Goal: Complete application form: Complete application form

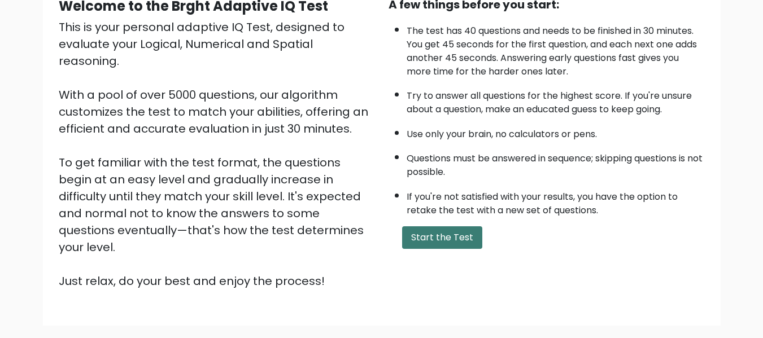
scroll to position [57, 0]
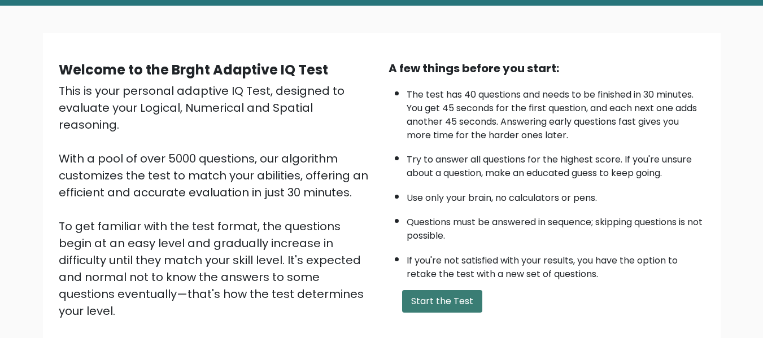
click at [436, 295] on button "Start the Test" at bounding box center [442, 301] width 80 height 23
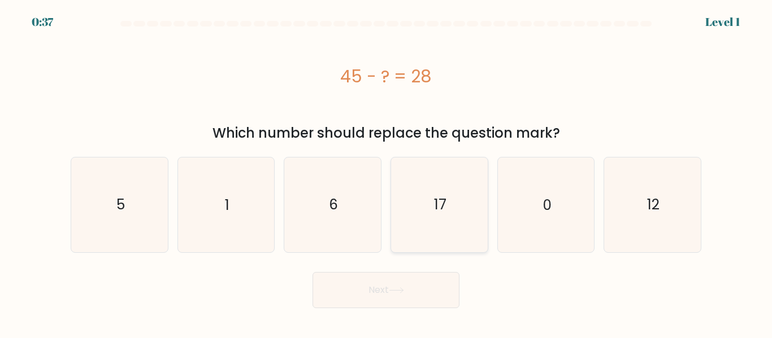
click at [447, 197] on icon "17" at bounding box center [439, 205] width 94 height 94
click at [386, 172] on input "d. 17" at bounding box center [386, 171] width 1 height 3
radio input "true"
click at [379, 295] on button "Next" at bounding box center [385, 290] width 147 height 36
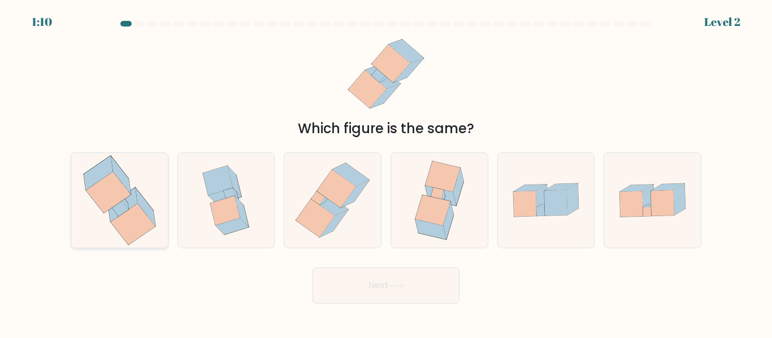
click at [114, 200] on icon at bounding box center [108, 192] width 45 height 41
click at [386, 172] on input "a." at bounding box center [386, 171] width 1 height 3
radio input "true"
click at [383, 296] on button "Next" at bounding box center [385, 286] width 147 height 36
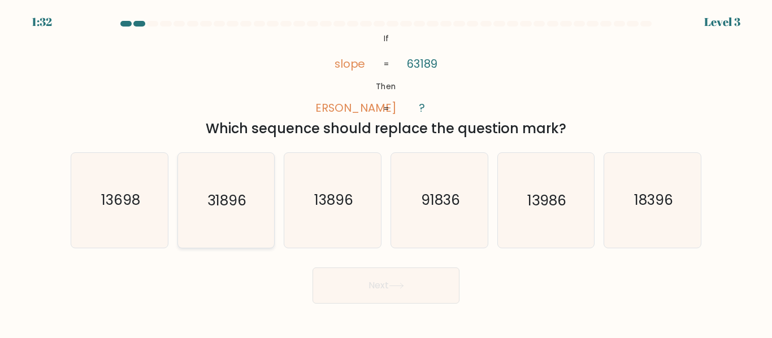
click at [243, 202] on text "31896" at bounding box center [226, 201] width 39 height 20
click at [386, 172] on input "b. 31896" at bounding box center [386, 171] width 1 height 3
radio input "true"
click at [388, 286] on button "Next" at bounding box center [385, 286] width 147 height 36
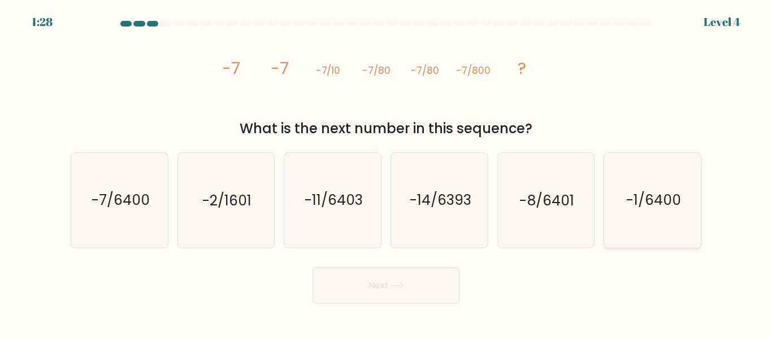
click at [650, 207] on text "-1/6400" at bounding box center [653, 201] width 55 height 20
click at [386, 172] on input "f. -1/6400" at bounding box center [386, 171] width 1 height 3
radio input "true"
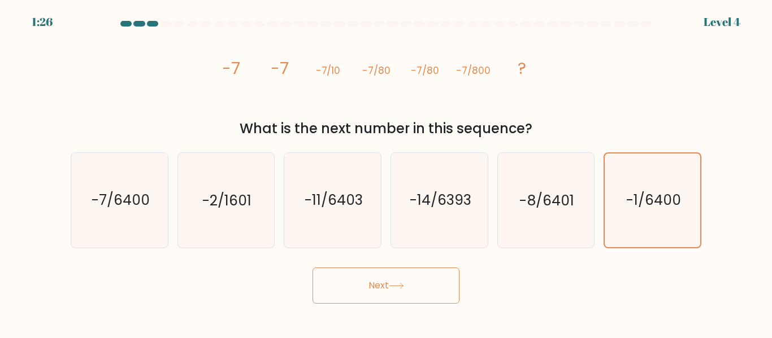
click at [411, 292] on button "Next" at bounding box center [385, 286] width 147 height 36
click at [383, 285] on button "Next" at bounding box center [385, 286] width 147 height 36
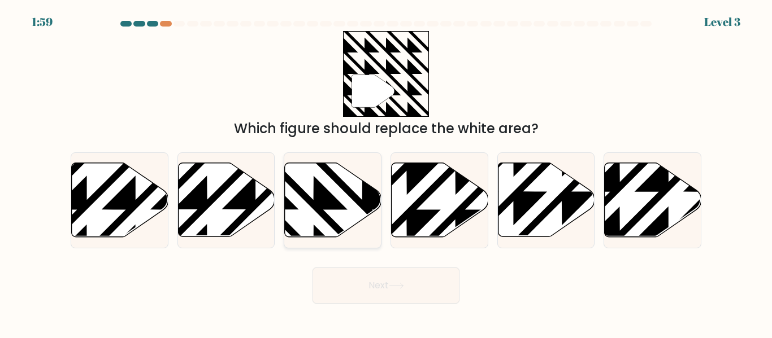
drag, startPoint x: 315, startPoint y: 201, endPoint x: 331, endPoint y: 217, distance: 22.8
click at [316, 201] on icon at bounding box center [362, 161] width 194 height 194
click at [386, 172] on input "c." at bounding box center [386, 171] width 1 height 3
radio input "true"
click at [388, 281] on button "Next" at bounding box center [385, 286] width 147 height 36
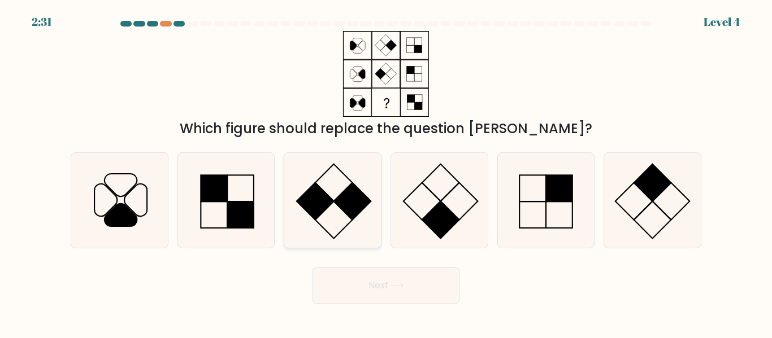
click at [310, 199] on rect at bounding box center [315, 201] width 37 height 37
click at [386, 172] on input "c." at bounding box center [386, 171] width 1 height 3
radio input "true"
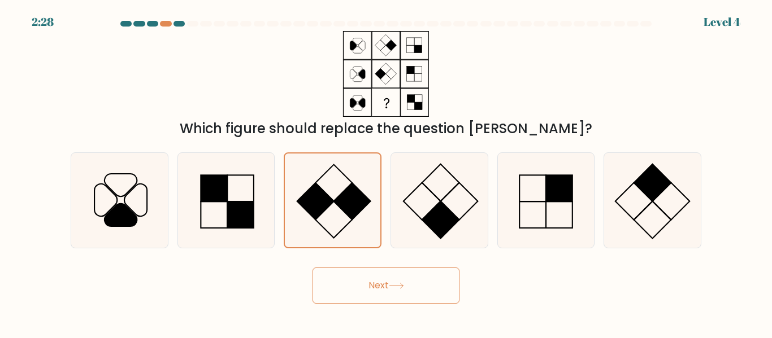
click at [383, 286] on button "Next" at bounding box center [385, 286] width 147 height 36
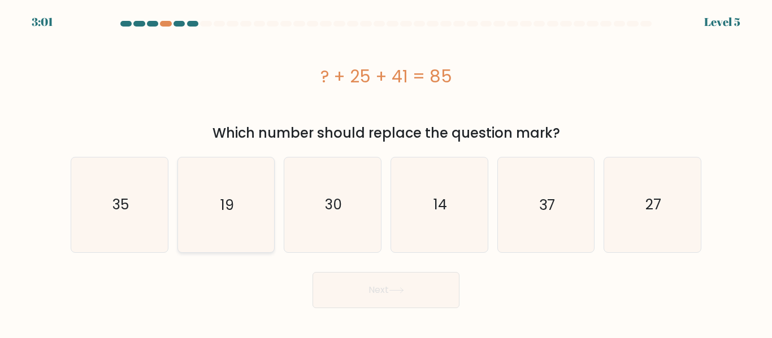
click at [230, 224] on icon "19" at bounding box center [226, 205] width 94 height 94
click at [386, 172] on input "b. 19" at bounding box center [386, 171] width 1 height 3
radio input "true"
click at [380, 294] on button "Next" at bounding box center [385, 290] width 147 height 36
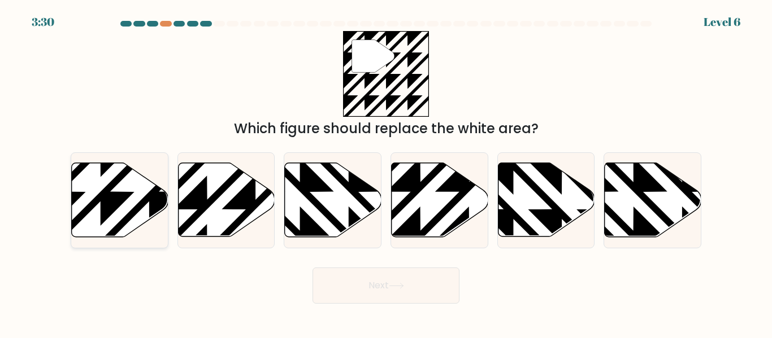
click at [115, 197] on icon at bounding box center [149, 241] width 194 height 194
click at [386, 172] on input "a." at bounding box center [386, 171] width 1 height 3
radio input "true"
click at [392, 292] on button "Next" at bounding box center [385, 286] width 147 height 36
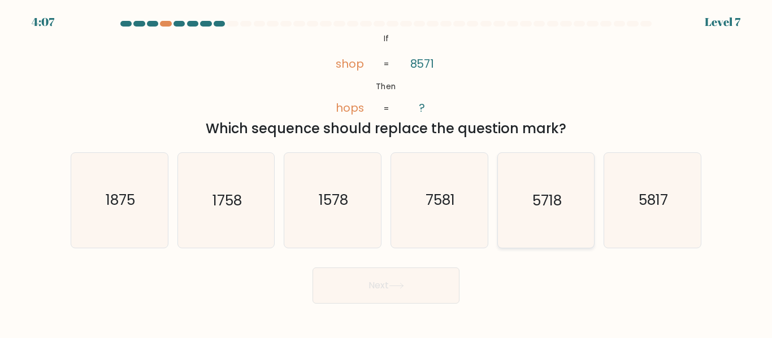
click at [546, 205] on text "5718" at bounding box center [546, 201] width 29 height 20
click at [386, 172] on input "e. 5718" at bounding box center [386, 171] width 1 height 3
radio input "true"
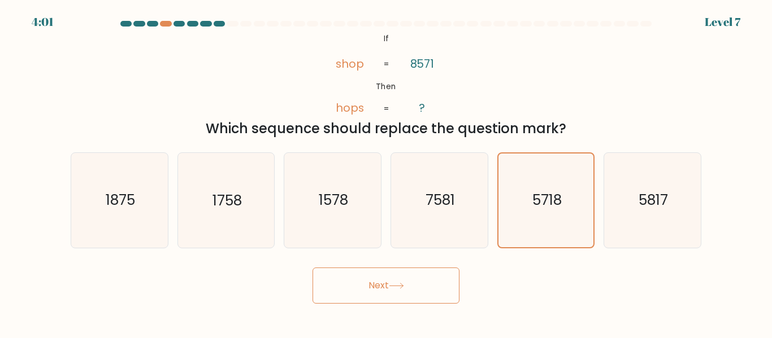
click at [377, 294] on button "Next" at bounding box center [385, 286] width 147 height 36
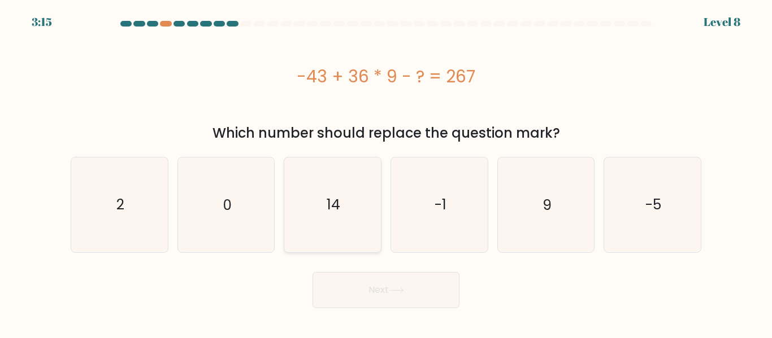
click at [357, 198] on icon "14" at bounding box center [332, 205] width 94 height 94
click at [386, 172] on input "c. 14" at bounding box center [386, 171] width 1 height 3
radio input "true"
click at [404, 293] on button "Next" at bounding box center [385, 290] width 147 height 36
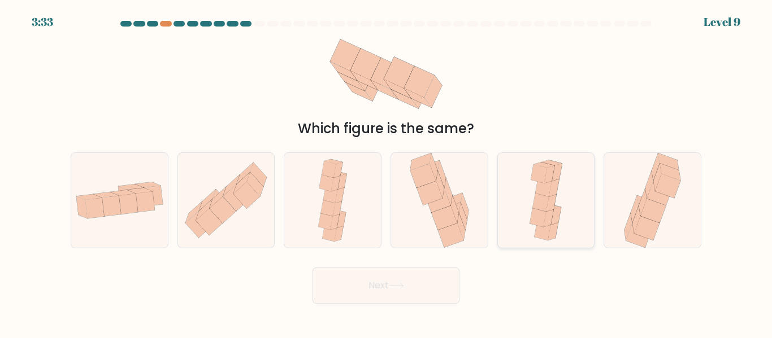
click at [563, 206] on icon at bounding box center [545, 200] width 43 height 94
click at [386, 172] on input "e." at bounding box center [386, 171] width 1 height 3
radio input "true"
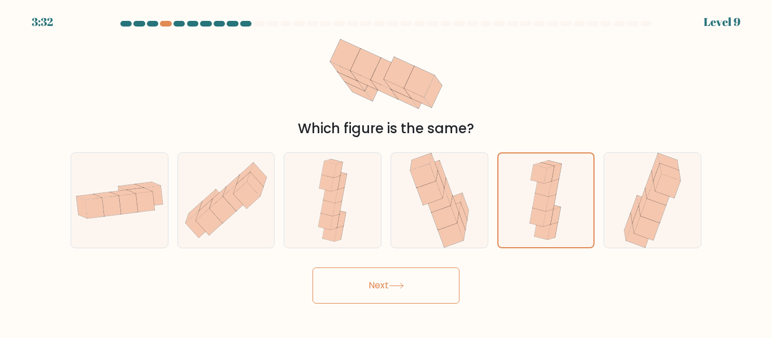
click at [376, 297] on button "Next" at bounding box center [385, 286] width 147 height 36
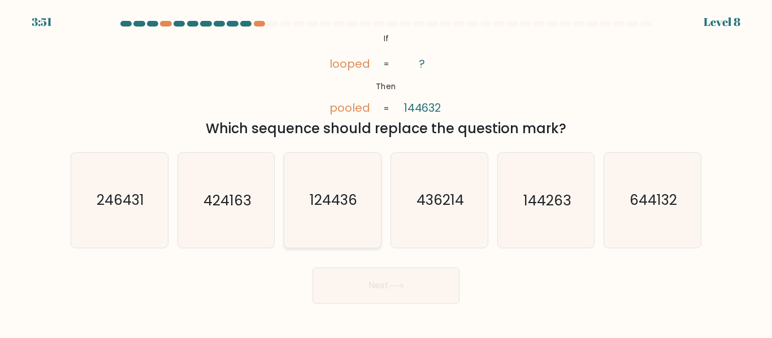
click at [335, 201] on text "124436" at bounding box center [333, 201] width 47 height 20
click at [386, 172] on input "c. 124436" at bounding box center [386, 171] width 1 height 3
radio input "true"
click at [658, 207] on text "644132" at bounding box center [652, 201] width 47 height 20
click at [386, 172] on input "f. 644132" at bounding box center [386, 171] width 1 height 3
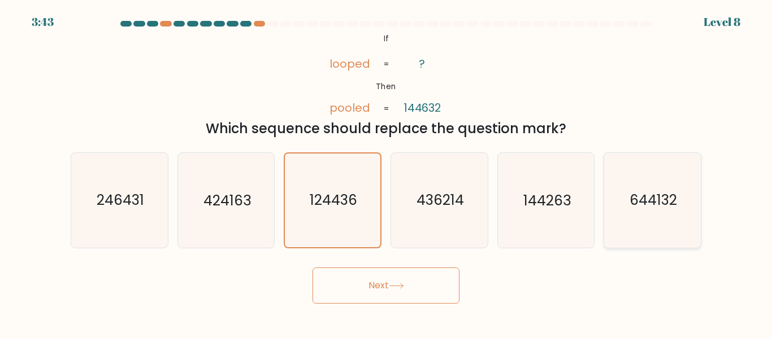
radio input "true"
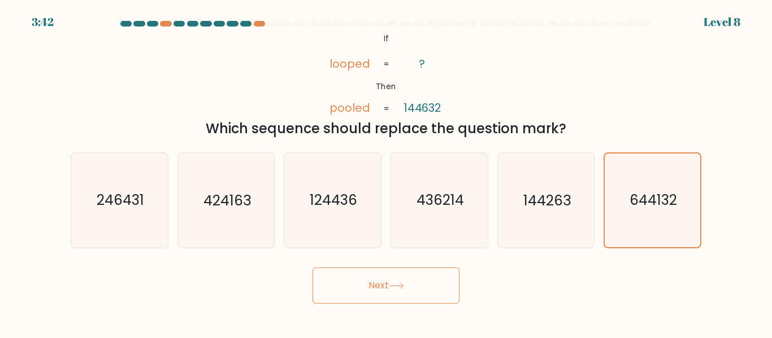
click at [363, 283] on button "Next" at bounding box center [385, 286] width 147 height 36
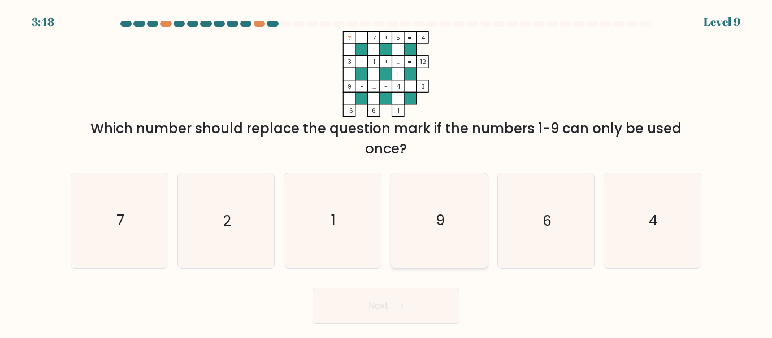
click at [442, 226] on text "9" at bounding box center [440, 221] width 9 height 20
click at [386, 172] on input "d. 9" at bounding box center [386, 171] width 1 height 3
radio input "true"
click at [522, 225] on icon "6" at bounding box center [545, 220] width 94 height 94
click at [386, 172] on input "e. 6" at bounding box center [386, 171] width 1 height 3
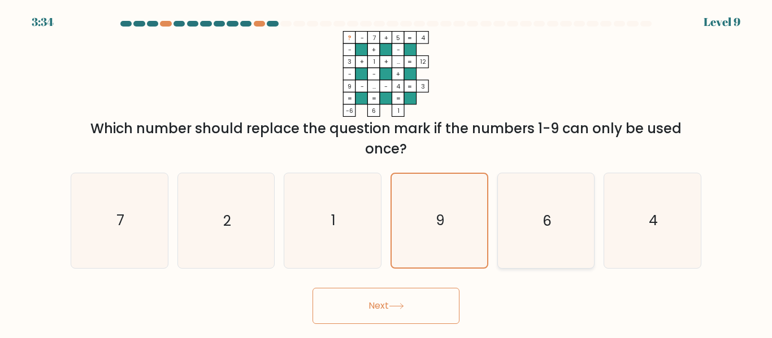
radio input "true"
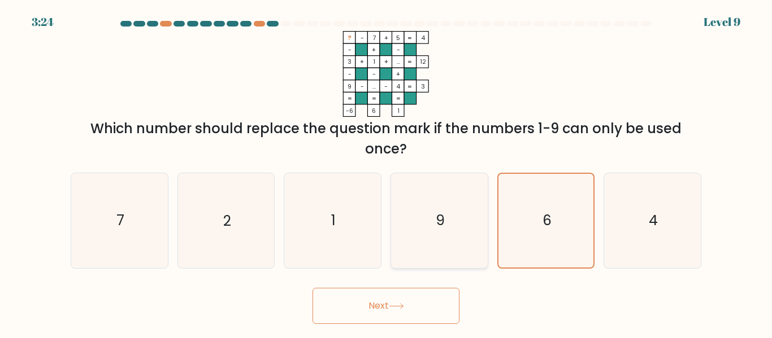
click at [419, 229] on icon "9" at bounding box center [439, 220] width 94 height 94
click at [386, 172] on input "d. 9" at bounding box center [386, 171] width 1 height 3
radio input "true"
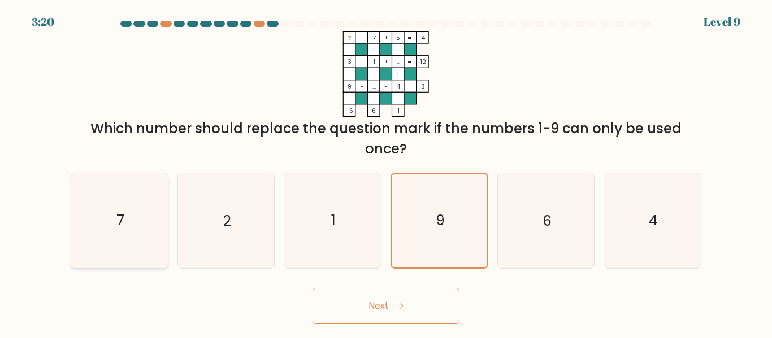
drag, startPoint x: 80, startPoint y: 224, endPoint x: 154, endPoint y: 209, distance: 75.0
click at [81, 224] on icon "7" at bounding box center [119, 220] width 94 height 94
click at [386, 172] on input "a. 7" at bounding box center [386, 171] width 1 height 3
radio input "true"
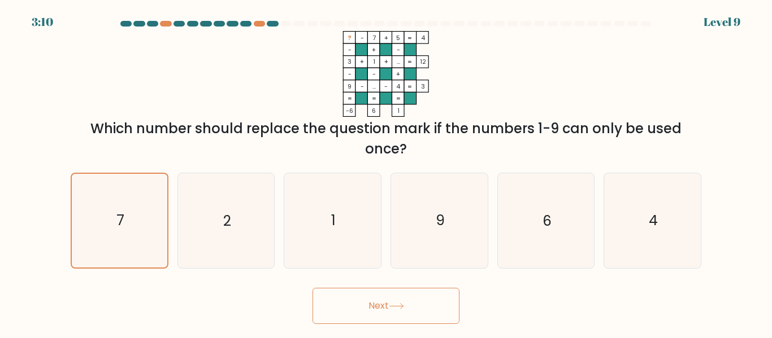
click at [401, 38] on tspan "5" at bounding box center [399, 38] width 4 height 8
click at [366, 40] on rect at bounding box center [361, 38] width 12 height 12
click at [356, 228] on icon "1" at bounding box center [332, 220] width 94 height 94
click at [386, 172] on input "c. 1" at bounding box center [386, 171] width 1 height 3
radio input "true"
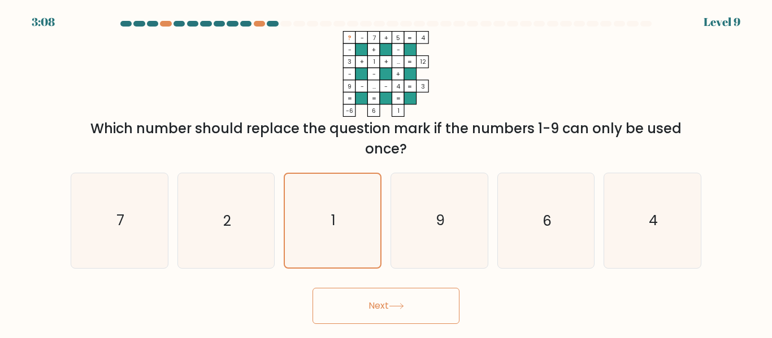
click at [397, 315] on button "Next" at bounding box center [385, 306] width 147 height 36
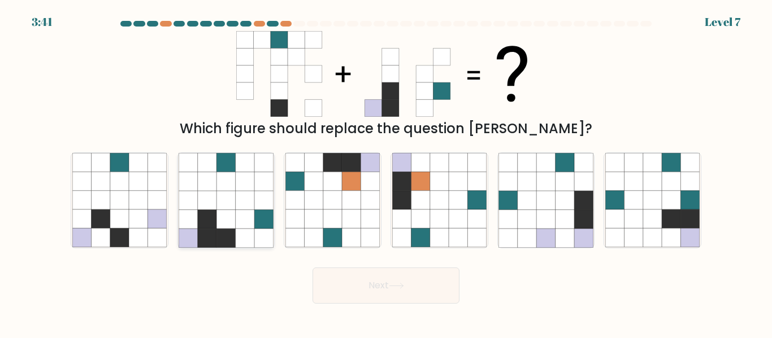
click at [219, 237] on icon at bounding box center [225, 238] width 19 height 19
click at [386, 172] on input "b." at bounding box center [386, 171] width 1 height 3
radio input "true"
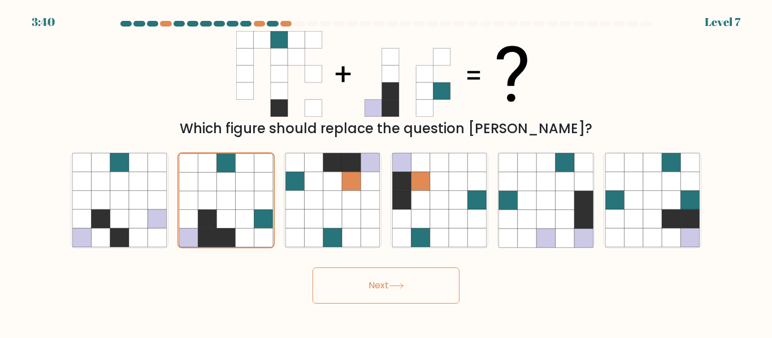
click at [402, 293] on button "Next" at bounding box center [385, 286] width 147 height 36
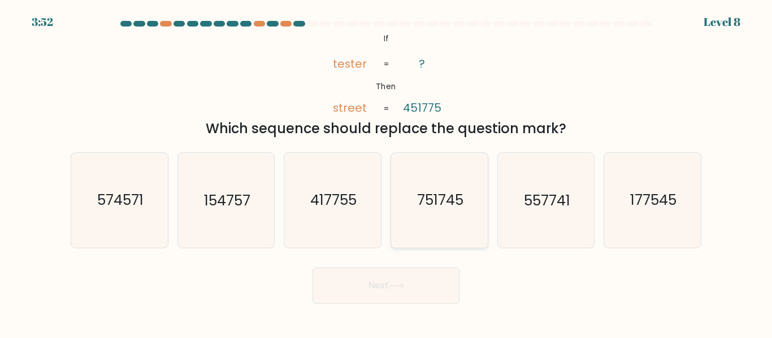
drag, startPoint x: 435, startPoint y: 204, endPoint x: 425, endPoint y: 216, distance: 15.3
click at [435, 203] on text "751745" at bounding box center [440, 201] width 46 height 20
click at [386, 172] on input "d. 751745" at bounding box center [386, 171] width 1 height 3
radio input "true"
click at [388, 290] on button "Next" at bounding box center [385, 286] width 147 height 36
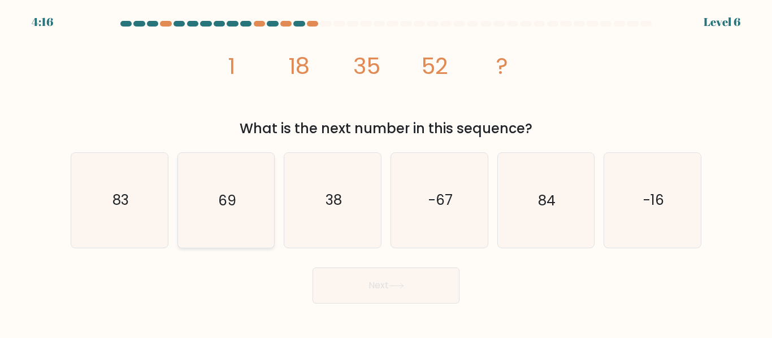
click at [221, 204] on text "69" at bounding box center [227, 201] width 18 height 20
click at [386, 172] on input "b. 69" at bounding box center [386, 171] width 1 height 3
radio input "true"
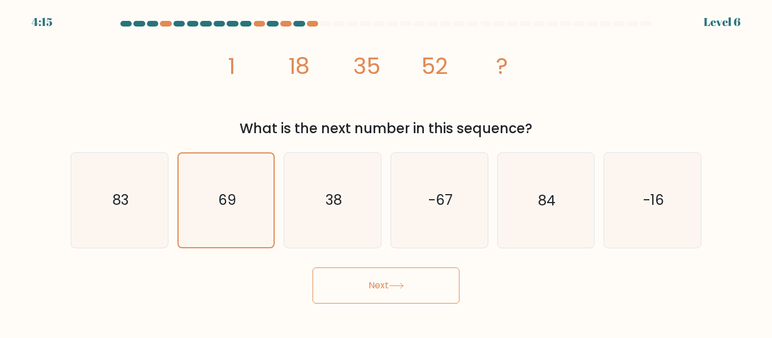
click at [375, 281] on button "Next" at bounding box center [385, 286] width 147 height 36
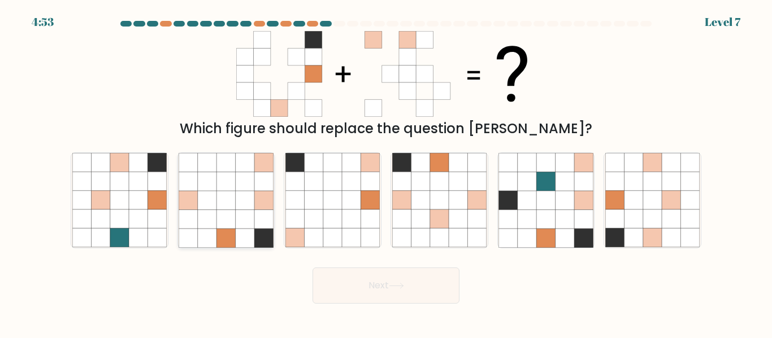
drag, startPoint x: 240, startPoint y: 219, endPoint x: 252, endPoint y: 234, distance: 19.3
click at [240, 218] on icon at bounding box center [245, 219] width 19 height 19
click at [386, 172] on input "b." at bounding box center [386, 171] width 1 height 3
radio input "true"
click at [391, 289] on button "Next" at bounding box center [385, 286] width 147 height 36
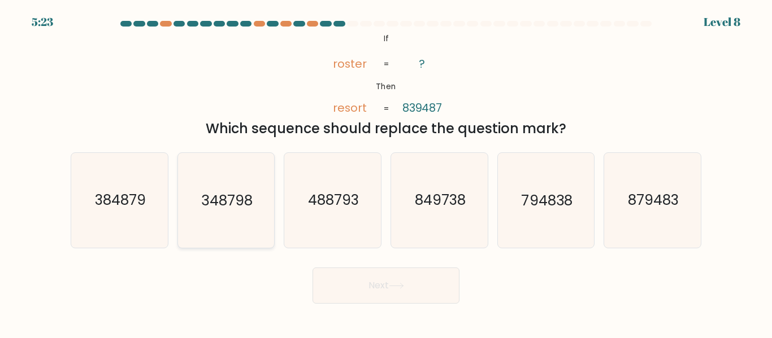
click at [238, 220] on icon "348798" at bounding box center [226, 200] width 94 height 94
click at [386, 172] on input "b. 348798" at bounding box center [386, 171] width 1 height 3
radio input "true"
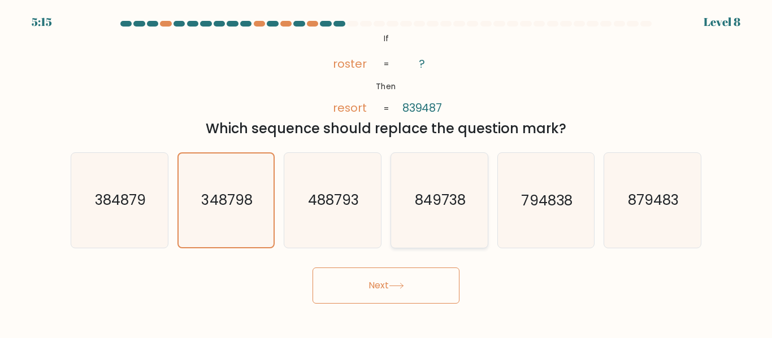
click at [430, 219] on icon "849738" at bounding box center [439, 200] width 94 height 94
click at [386, 172] on input "d. 849738" at bounding box center [386, 171] width 1 height 3
radio input "true"
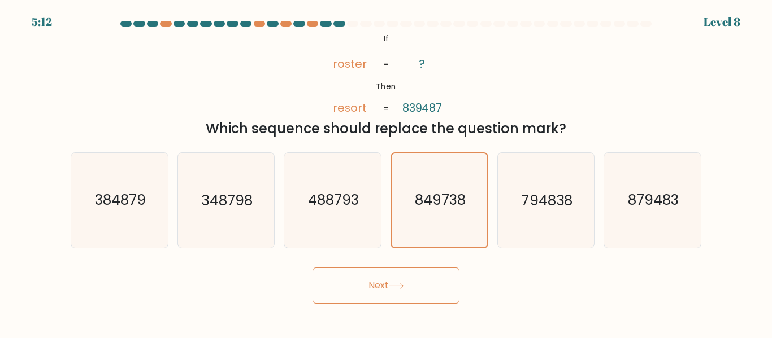
click at [395, 289] on icon at bounding box center [396, 286] width 15 height 6
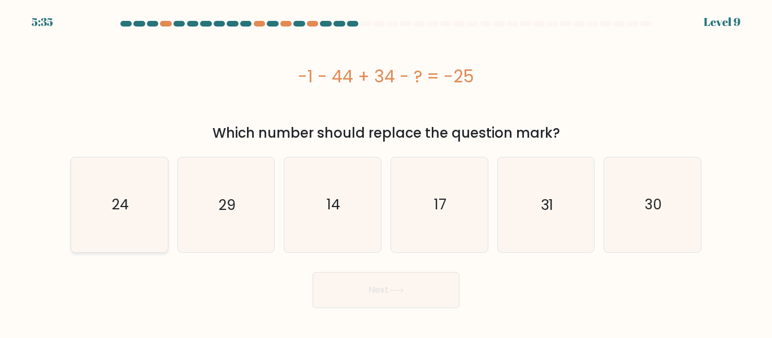
click at [133, 198] on icon "24" at bounding box center [119, 205] width 94 height 94
click at [386, 172] on input "a. 24" at bounding box center [386, 171] width 1 height 3
radio input "true"
click at [411, 291] on button "Next" at bounding box center [385, 290] width 147 height 36
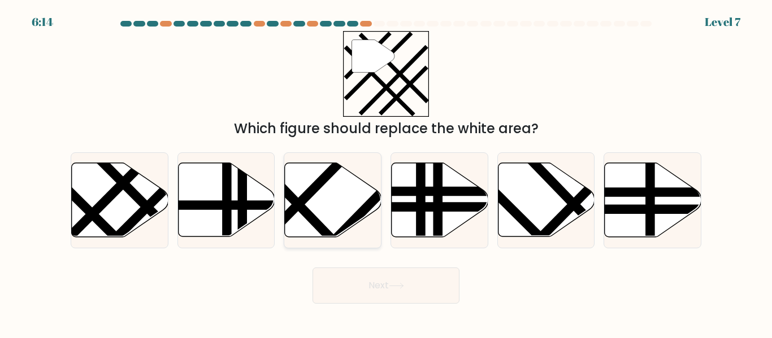
click at [332, 207] on icon at bounding box center [333, 200] width 97 height 74
click at [386, 172] on input "c." at bounding box center [386, 171] width 1 height 3
radio input "true"
click at [377, 290] on button "Next" at bounding box center [385, 286] width 147 height 36
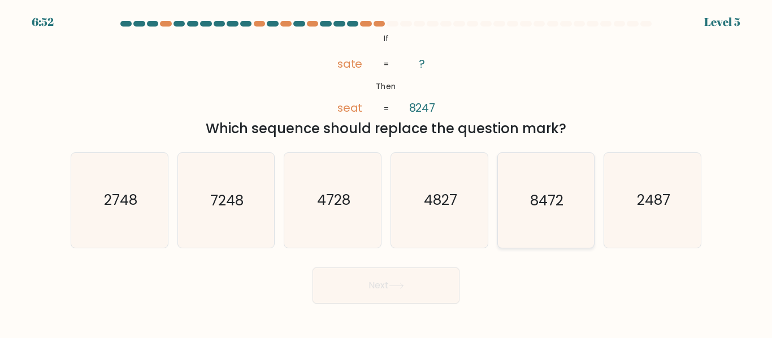
click at [562, 173] on icon "8472" at bounding box center [545, 200] width 94 height 94
click at [386, 172] on input "e. 8472" at bounding box center [386, 171] width 1 height 3
radio input "true"
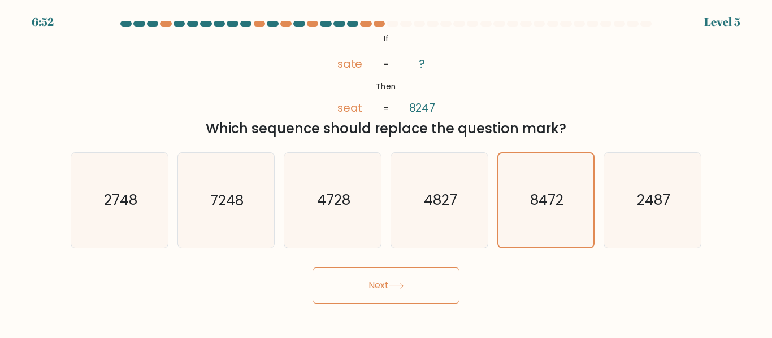
click at [404, 284] on icon at bounding box center [396, 286] width 15 height 6
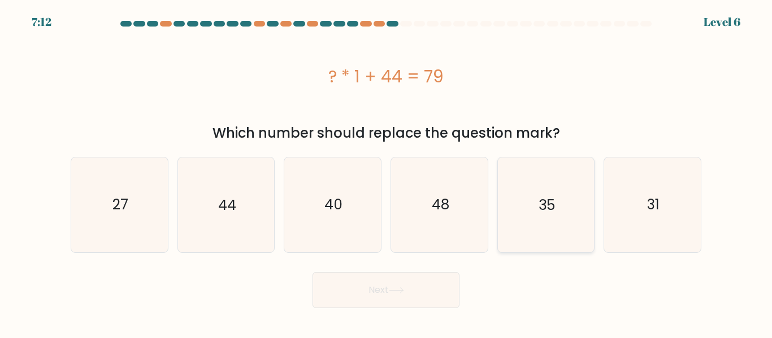
click at [562, 218] on icon "35" at bounding box center [545, 205] width 94 height 94
click at [386, 172] on input "e. 35" at bounding box center [386, 171] width 1 height 3
radio input "true"
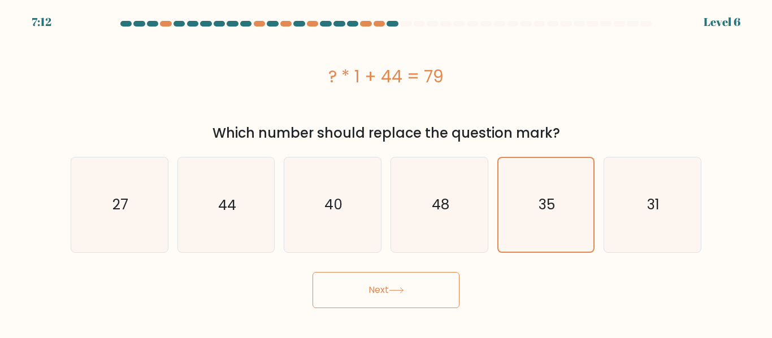
click at [358, 281] on button "Next" at bounding box center [385, 290] width 147 height 36
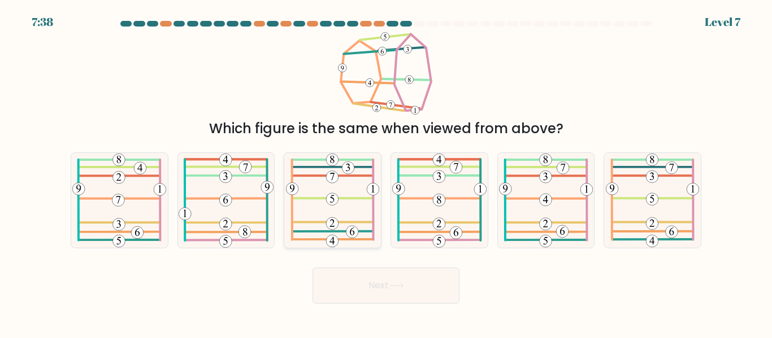
click at [331, 189] on icon at bounding box center [332, 200] width 93 height 94
click at [386, 172] on input "c." at bounding box center [386, 171] width 1 height 3
radio input "true"
click at [373, 286] on button "Next" at bounding box center [385, 286] width 147 height 36
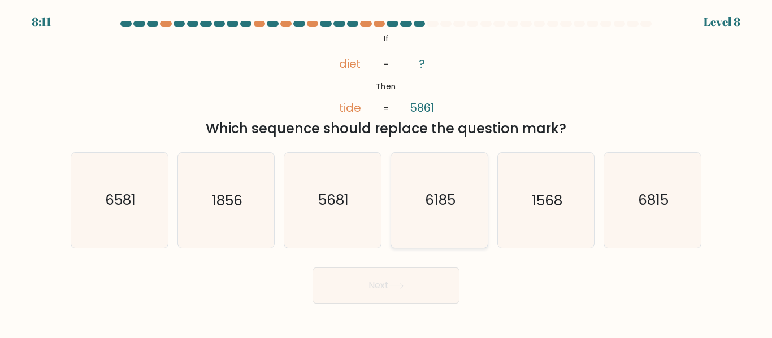
click at [441, 208] on text "6185" at bounding box center [440, 201] width 31 height 20
click at [386, 172] on input "d. 6185" at bounding box center [386, 171] width 1 height 3
radio input "true"
click at [664, 207] on text "6815" at bounding box center [653, 201] width 31 height 20
click at [386, 172] on input "f. 6815" at bounding box center [386, 171] width 1 height 3
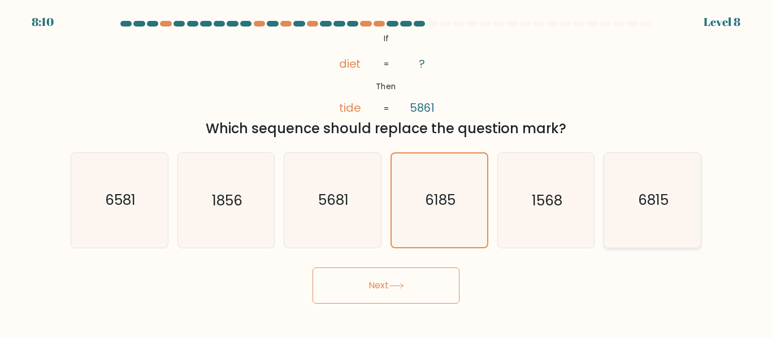
radio input "true"
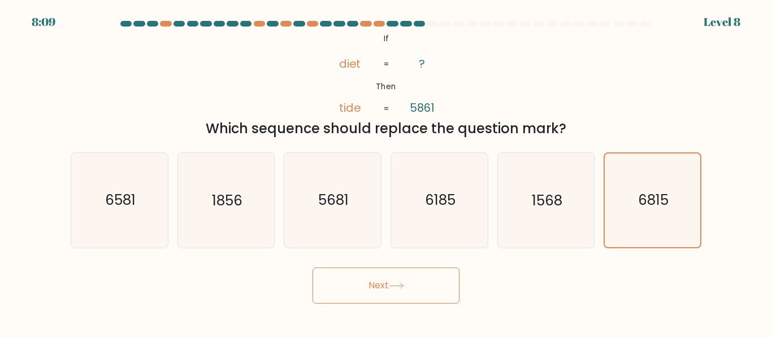
click at [393, 294] on button "Next" at bounding box center [385, 286] width 147 height 36
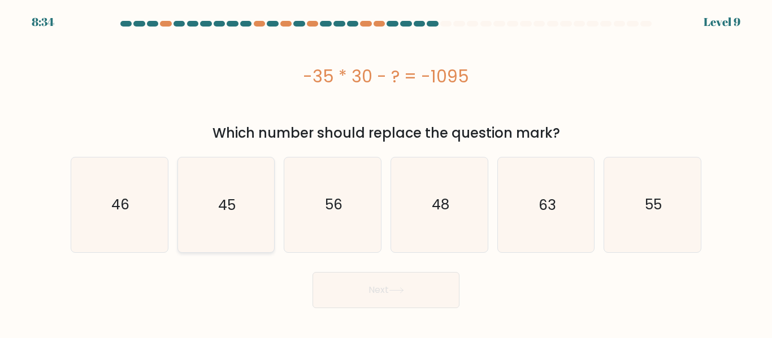
click at [210, 205] on icon "45" at bounding box center [226, 205] width 94 height 94
click at [386, 172] on input "b. 45" at bounding box center [386, 171] width 1 height 3
radio input "true"
click at [412, 303] on button "Next" at bounding box center [385, 290] width 147 height 36
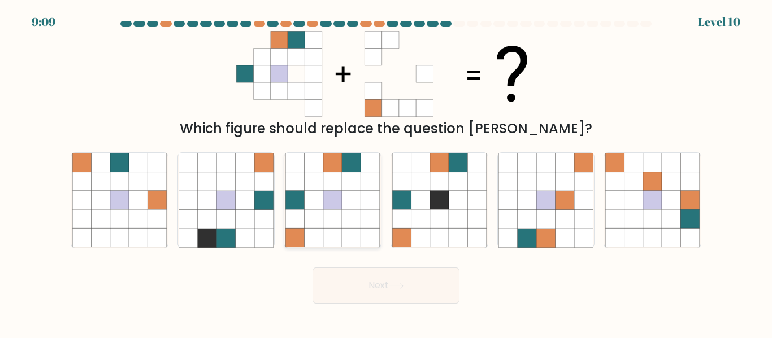
click at [297, 192] on icon at bounding box center [294, 200] width 19 height 19
click at [386, 172] on input "c." at bounding box center [386, 171] width 1 height 3
radio input "true"
click at [357, 284] on button "Next" at bounding box center [385, 286] width 147 height 36
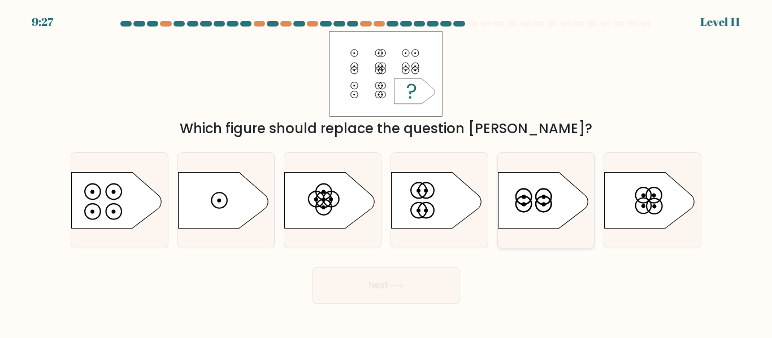
click at [536, 214] on icon at bounding box center [543, 200] width 90 height 57
click at [386, 172] on input "e." at bounding box center [386, 171] width 1 height 3
radio input "true"
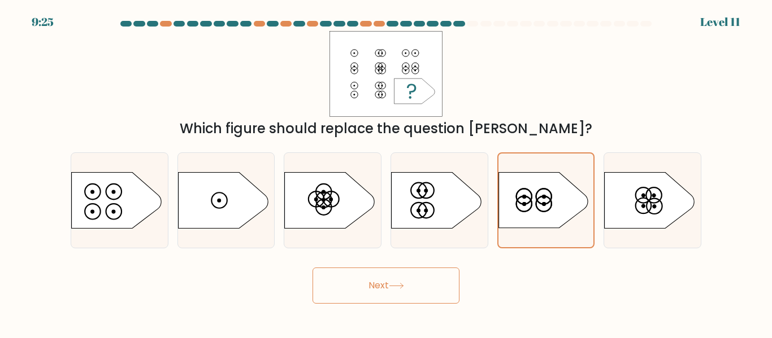
click at [410, 284] on button "Next" at bounding box center [385, 286] width 147 height 36
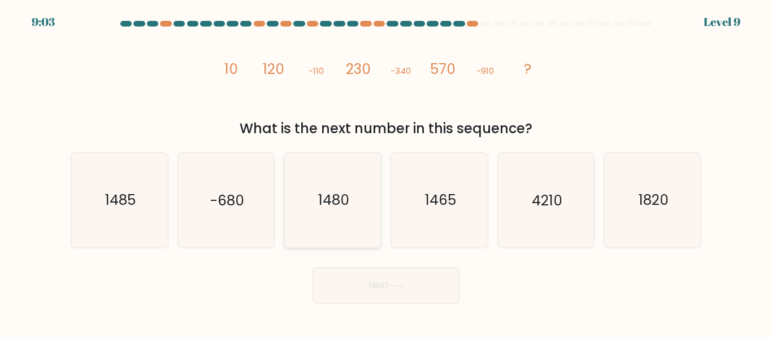
click at [320, 196] on text "1480" at bounding box center [333, 201] width 31 height 20
click at [386, 172] on input "c. 1480" at bounding box center [386, 171] width 1 height 3
radio input "true"
click at [368, 290] on button "Next" at bounding box center [385, 286] width 147 height 36
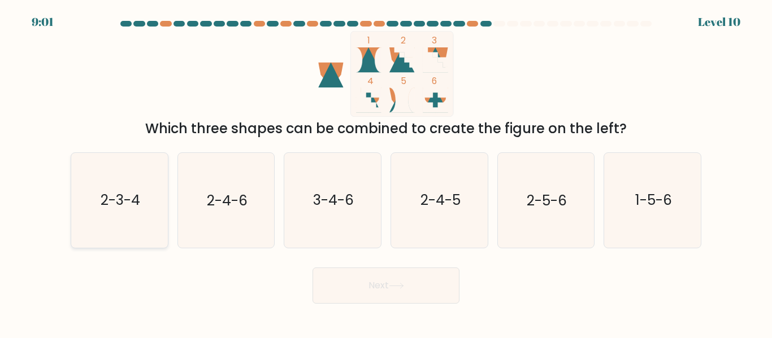
click at [99, 212] on icon "2-3-4" at bounding box center [119, 200] width 94 height 94
click at [386, 172] on input "a. 2-3-4" at bounding box center [386, 171] width 1 height 3
radio input "true"
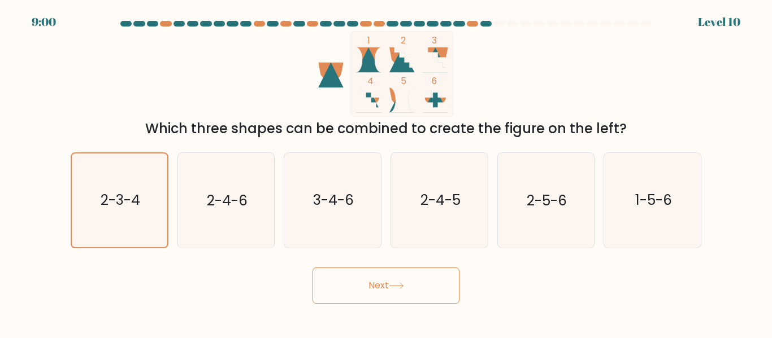
click at [364, 277] on button "Next" at bounding box center [385, 286] width 147 height 36
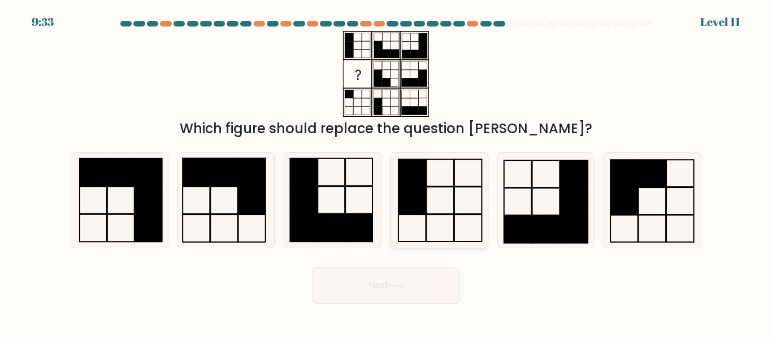
click at [439, 184] on icon at bounding box center [439, 200] width 94 height 94
click at [386, 172] on input "d." at bounding box center [386, 171] width 1 height 3
radio input "true"
click at [392, 291] on button "Next" at bounding box center [385, 286] width 147 height 36
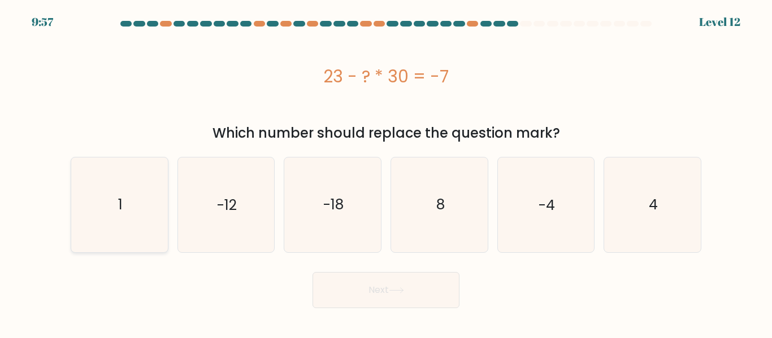
click at [90, 203] on icon "1" at bounding box center [119, 205] width 94 height 94
click at [386, 172] on input "a. 1" at bounding box center [386, 171] width 1 height 3
radio input "true"
click at [406, 294] on button "Next" at bounding box center [385, 290] width 147 height 36
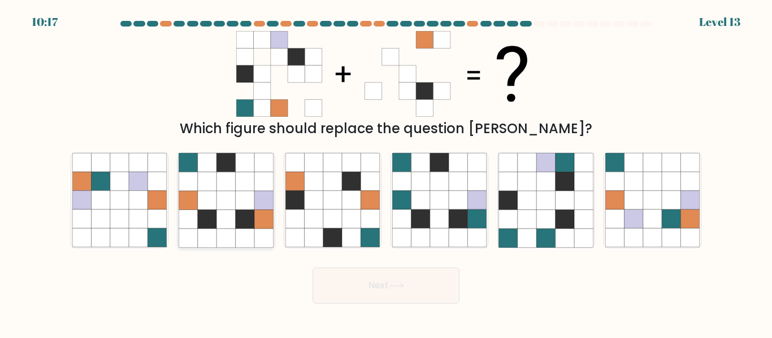
click at [207, 176] on icon at bounding box center [207, 181] width 19 height 19
click at [386, 172] on input "b." at bounding box center [386, 171] width 1 height 3
radio input "true"
click at [363, 293] on button "Next" at bounding box center [385, 286] width 147 height 36
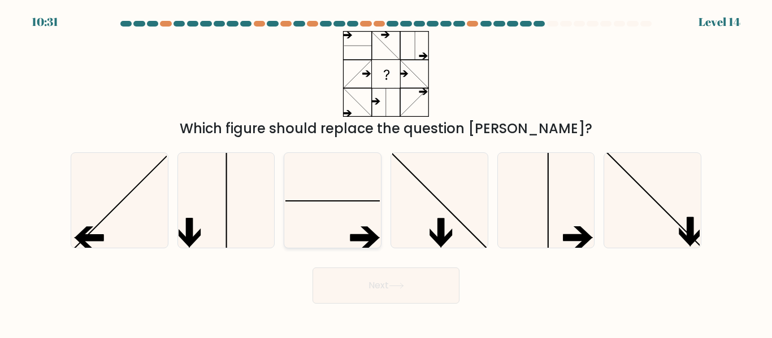
click at [373, 232] on icon at bounding box center [332, 200] width 94 height 94
click at [386, 172] on input "c." at bounding box center [386, 171] width 1 height 3
radio input "true"
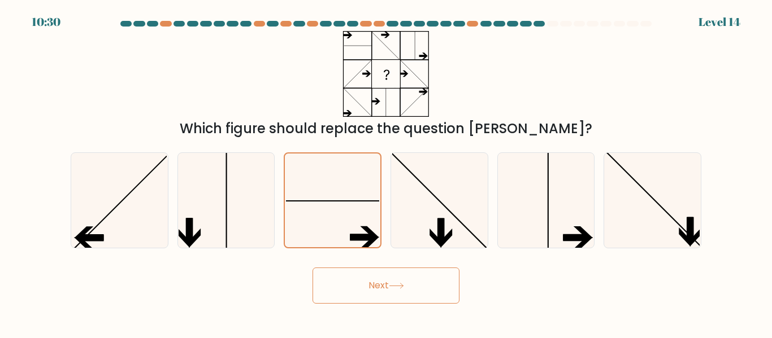
click at [409, 280] on button "Next" at bounding box center [385, 286] width 147 height 36
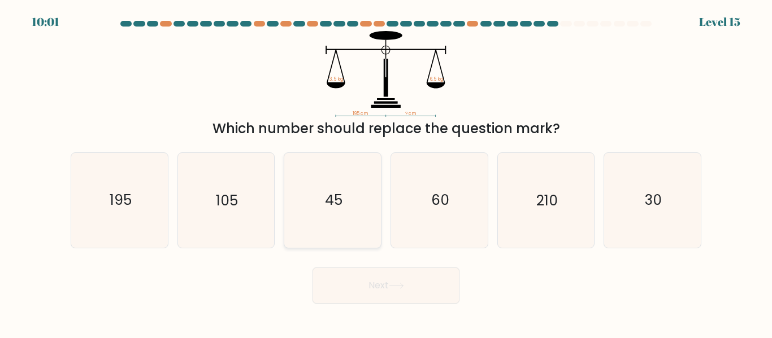
click at [333, 196] on text "45" at bounding box center [334, 201] width 18 height 20
click at [386, 172] on input "c. 45" at bounding box center [386, 171] width 1 height 3
radio input "true"
click at [451, 210] on icon "60" at bounding box center [439, 200] width 94 height 94
click at [386, 172] on input "d. 60" at bounding box center [386, 171] width 1 height 3
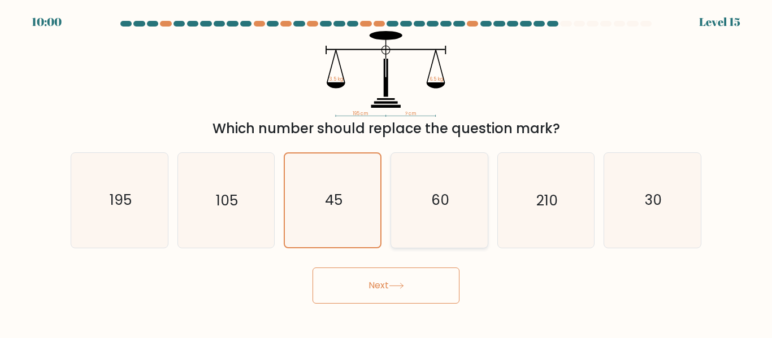
radio input "true"
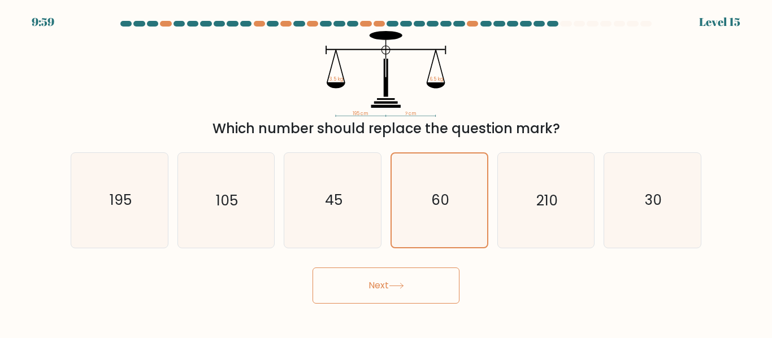
click at [377, 284] on button "Next" at bounding box center [385, 286] width 147 height 36
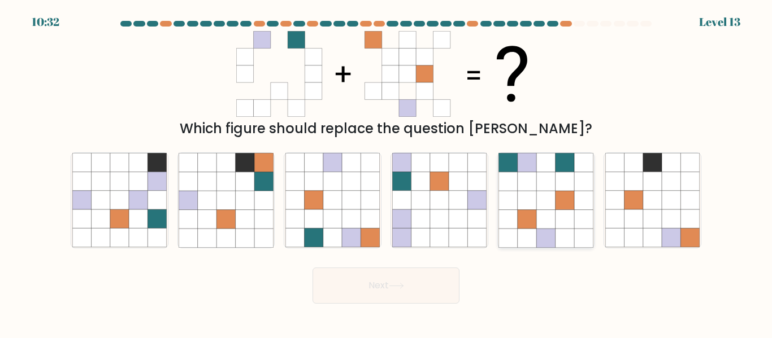
click at [555, 223] on icon at bounding box center [545, 219] width 19 height 19
click at [386, 172] on input "e." at bounding box center [386, 171] width 1 height 3
radio input "true"
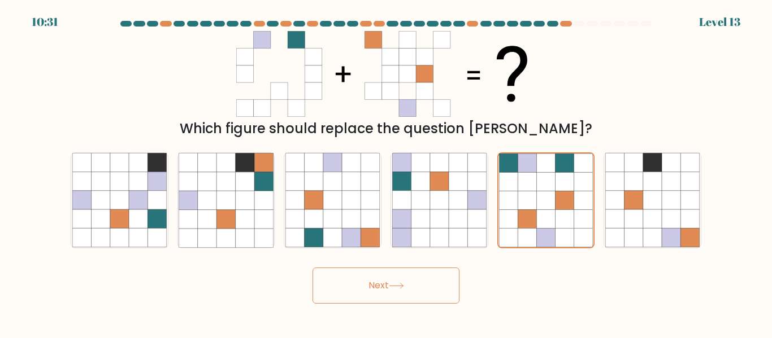
click at [394, 297] on button "Next" at bounding box center [385, 286] width 147 height 36
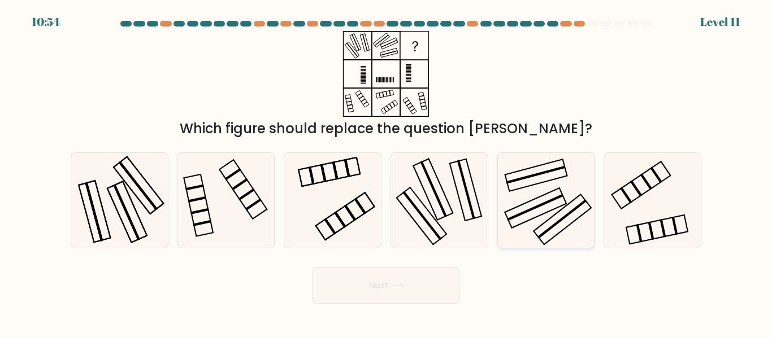
click at [558, 196] on icon at bounding box center [545, 200] width 94 height 94
click at [386, 172] on input "e." at bounding box center [386, 171] width 1 height 3
radio input "true"
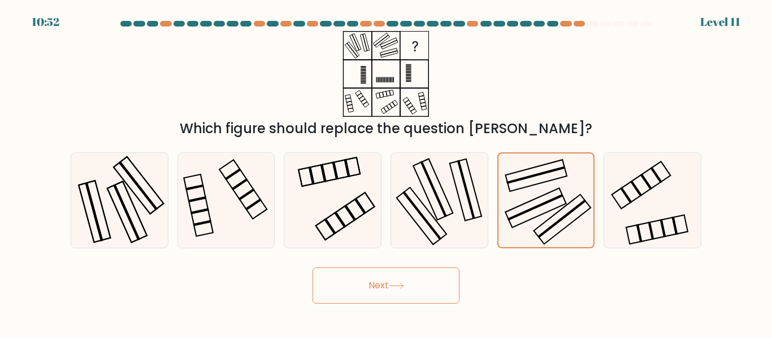
click at [427, 296] on button "Next" at bounding box center [385, 286] width 147 height 36
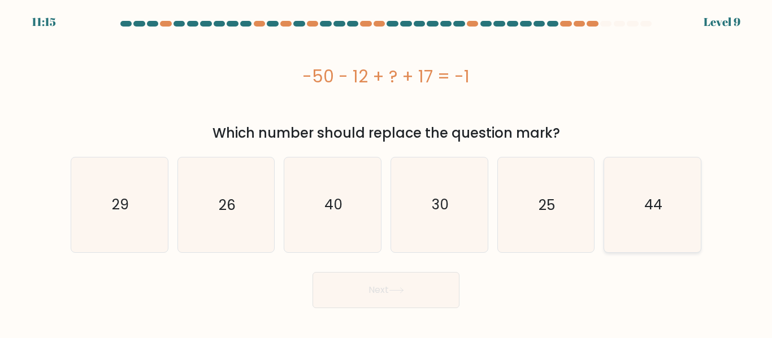
click at [644, 206] on icon "44" at bounding box center [652, 205] width 94 height 94
click at [386, 172] on input "f. 44" at bounding box center [386, 171] width 1 height 3
radio input "true"
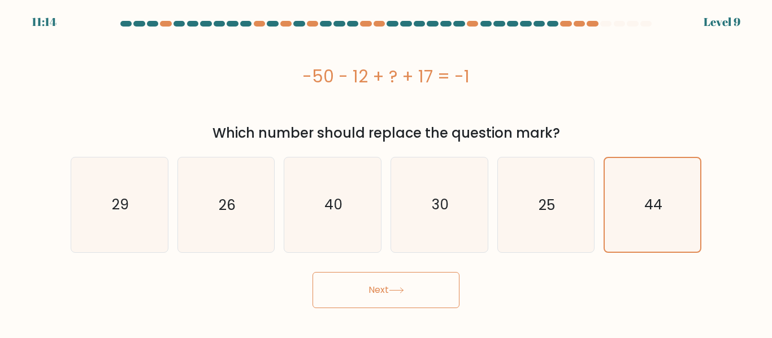
click at [389, 292] on button "Next" at bounding box center [385, 290] width 147 height 36
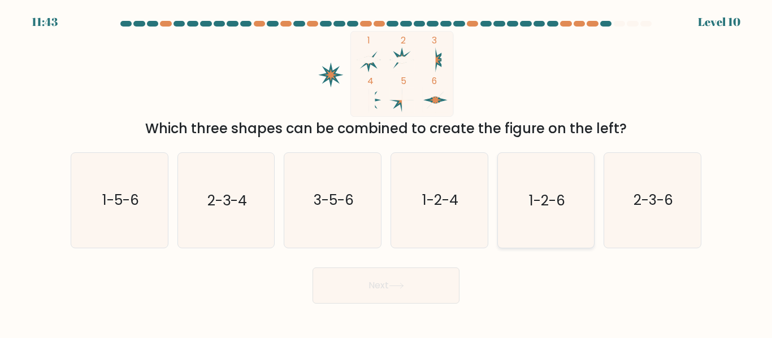
click at [548, 211] on icon "1-2-6" at bounding box center [545, 200] width 94 height 94
click at [386, 172] on input "e. 1-2-6" at bounding box center [386, 171] width 1 height 3
radio input "true"
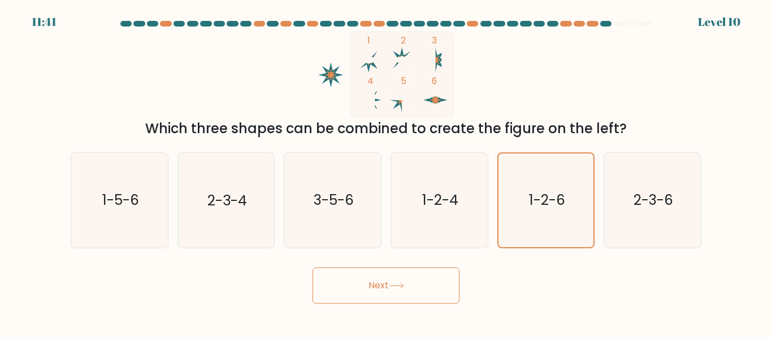
click at [424, 266] on div "Next" at bounding box center [386, 283] width 644 height 42
click at [380, 292] on button "Next" at bounding box center [385, 286] width 147 height 36
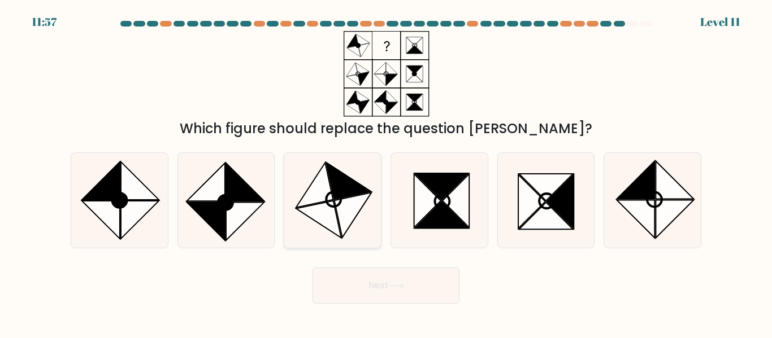
click at [341, 197] on circle at bounding box center [333, 200] width 20 height 20
click at [386, 172] on input "c." at bounding box center [386, 171] width 1 height 3
radio input "true"
click at [383, 288] on button "Next" at bounding box center [385, 286] width 147 height 36
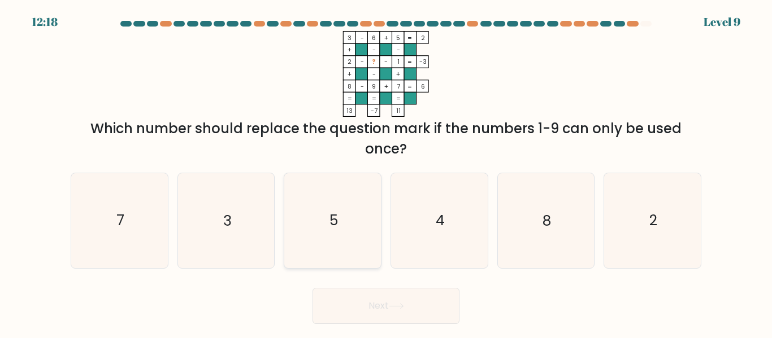
click at [362, 192] on icon "5" at bounding box center [332, 220] width 94 height 94
click at [386, 172] on input "c. 5" at bounding box center [386, 171] width 1 height 3
radio input "true"
click at [127, 227] on icon "7" at bounding box center [119, 220] width 94 height 94
click at [386, 172] on input "a. 7" at bounding box center [386, 171] width 1 height 3
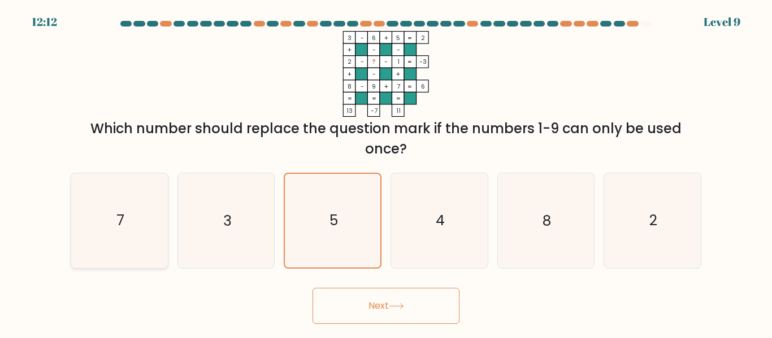
radio input "true"
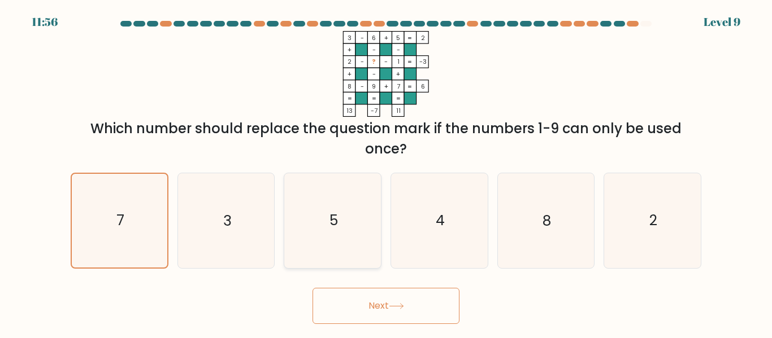
click at [344, 232] on icon "5" at bounding box center [332, 220] width 94 height 94
click at [386, 172] on input "c. 5" at bounding box center [386, 171] width 1 height 3
radio input "true"
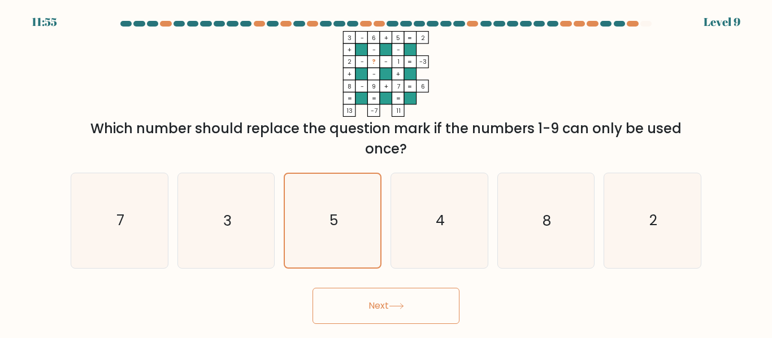
click at [384, 311] on button "Next" at bounding box center [385, 306] width 147 height 36
click at [384, 301] on button "Next" at bounding box center [385, 306] width 147 height 36
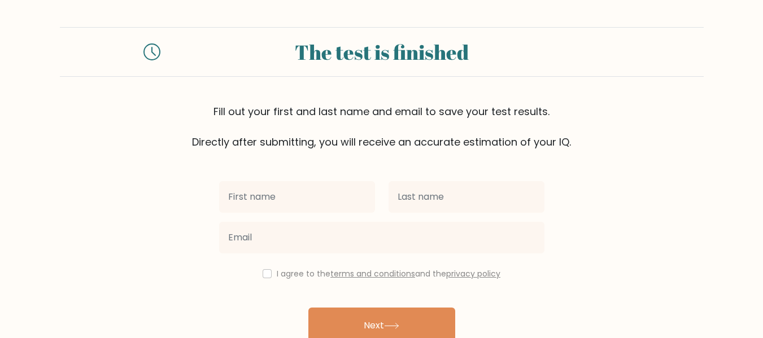
click at [311, 203] on input "text" at bounding box center [297, 197] width 156 height 32
type input "Sheila"
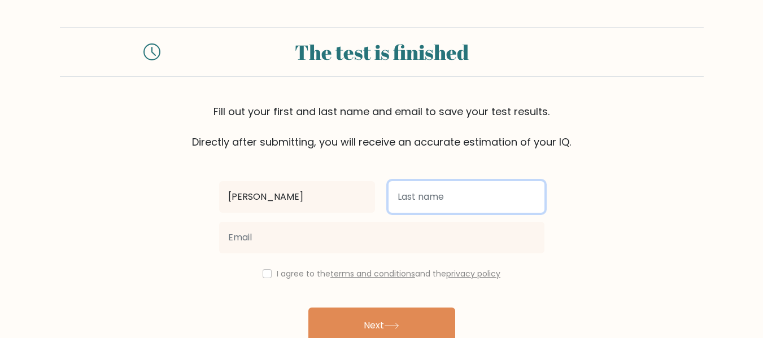
click at [416, 199] on input "text" at bounding box center [467, 197] width 156 height 32
type input "Morales"
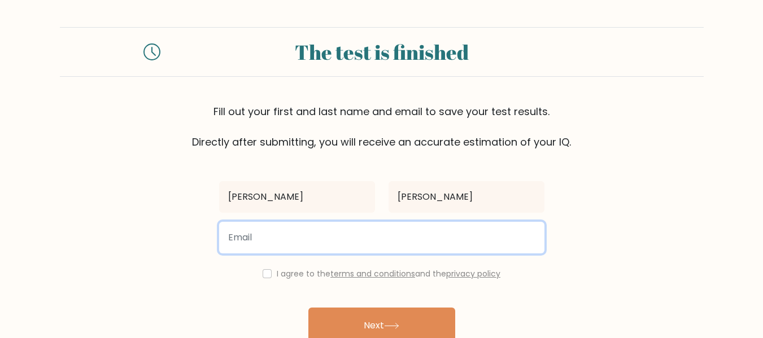
click at [322, 234] on input "email" at bounding box center [381, 238] width 325 height 32
type input "sheilacmorales@gmail.com"
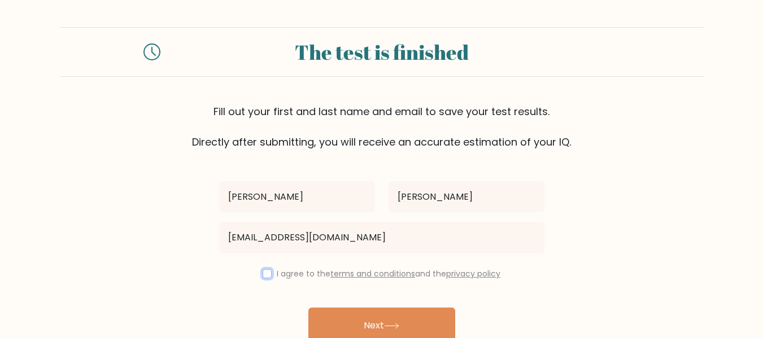
click at [263, 276] on input "checkbox" at bounding box center [267, 274] width 9 height 9
checkbox input "true"
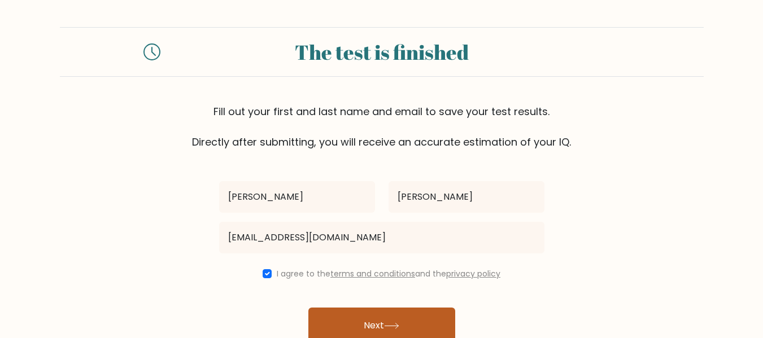
click at [349, 319] on button "Next" at bounding box center [382, 326] width 147 height 36
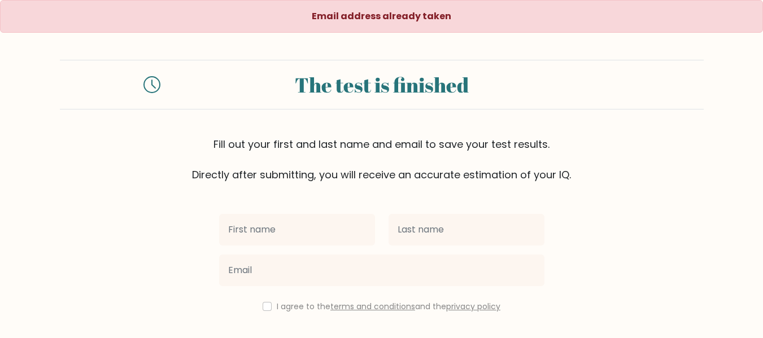
scroll to position [57, 0]
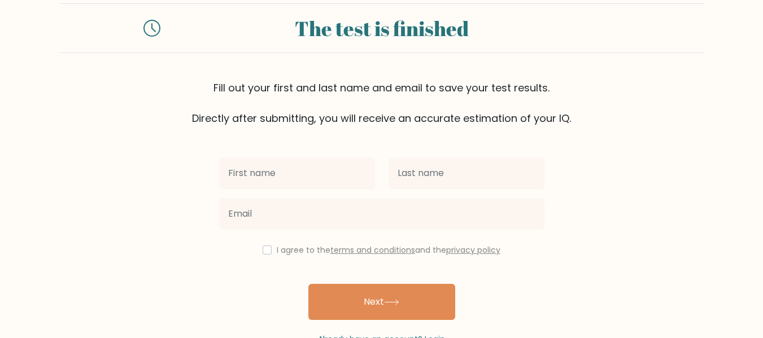
click at [276, 176] on input "text" at bounding box center [297, 174] width 156 height 32
type input "Sheila"
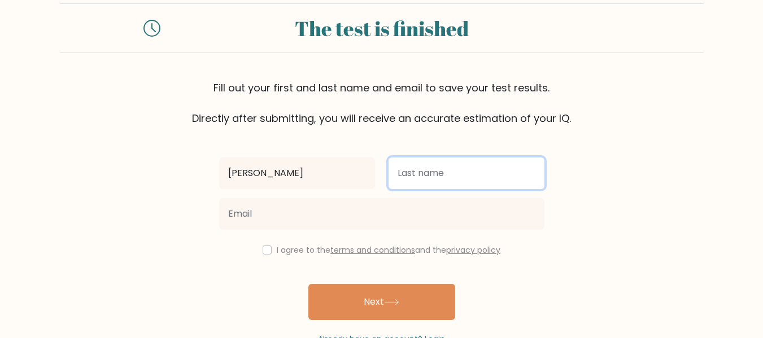
click at [413, 177] on input "text" at bounding box center [467, 174] width 156 height 32
type input "Morales"
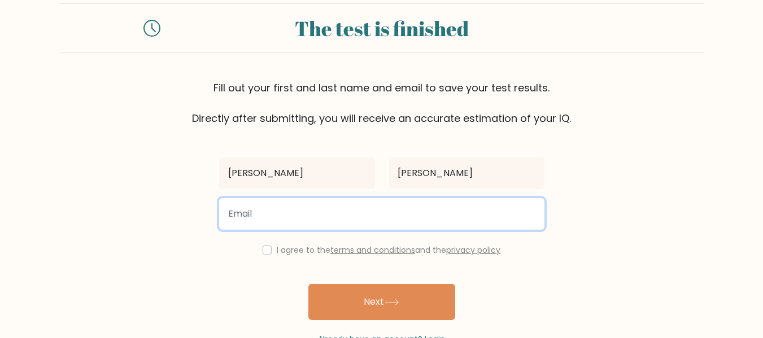
click at [336, 211] on input "email" at bounding box center [381, 214] width 325 height 32
type input "sheilacmorales@gmail.com"
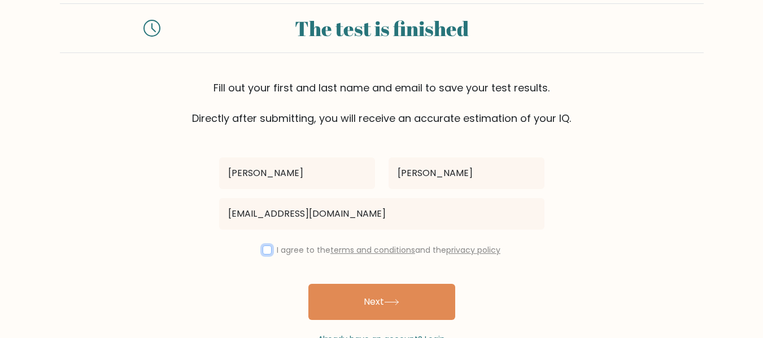
click at [264, 247] on input "checkbox" at bounding box center [267, 250] width 9 height 9
checkbox input "true"
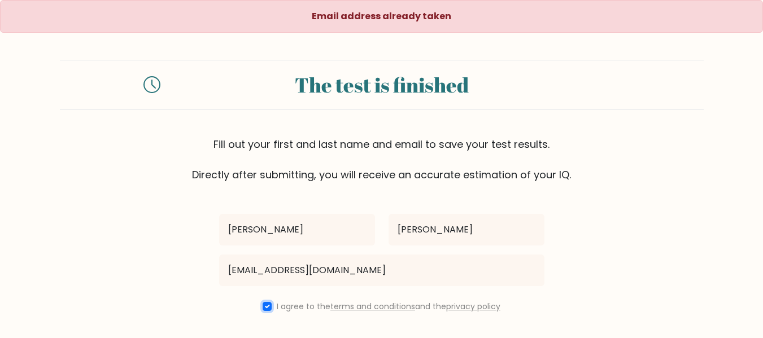
scroll to position [91, 0]
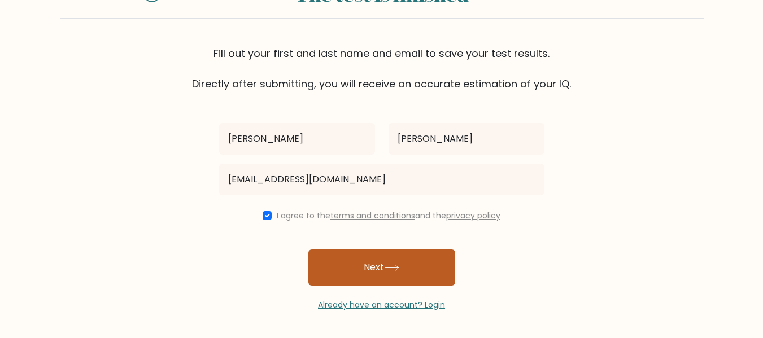
click at [341, 267] on button "Next" at bounding box center [382, 268] width 147 height 36
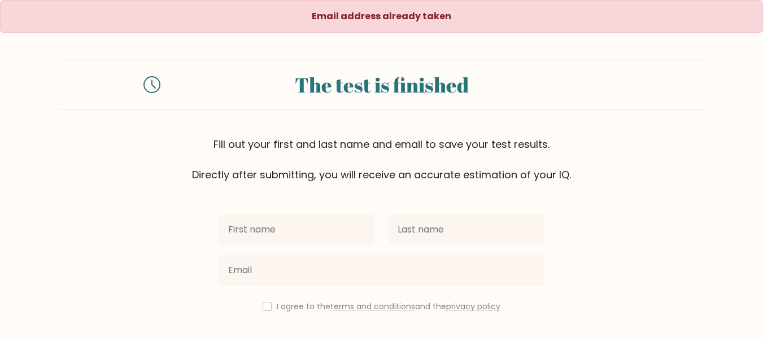
click at [277, 233] on input "text" at bounding box center [297, 230] width 156 height 32
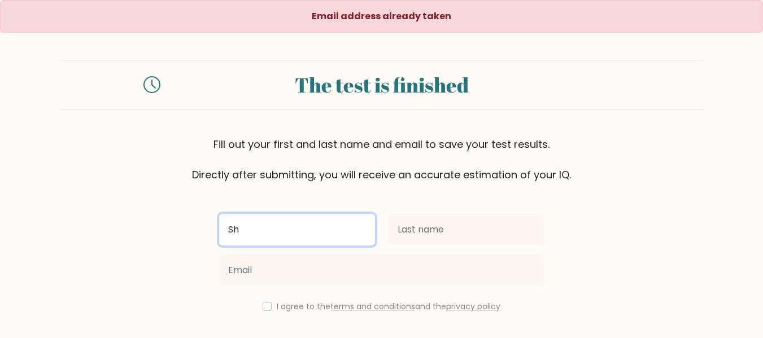
type input "[PERSON_NAME]"
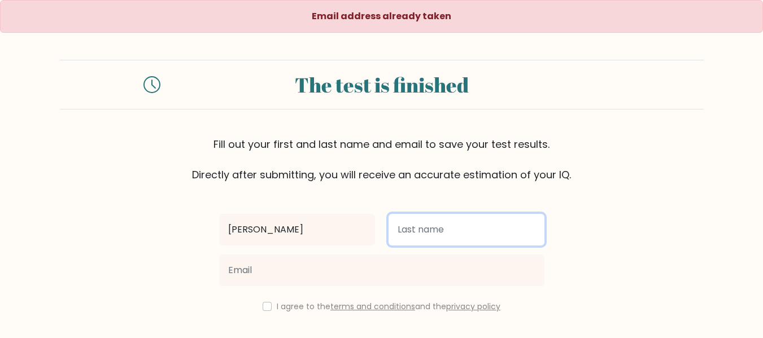
click at [447, 235] on input "text" at bounding box center [467, 230] width 156 height 32
type input "[PERSON_NAME]"
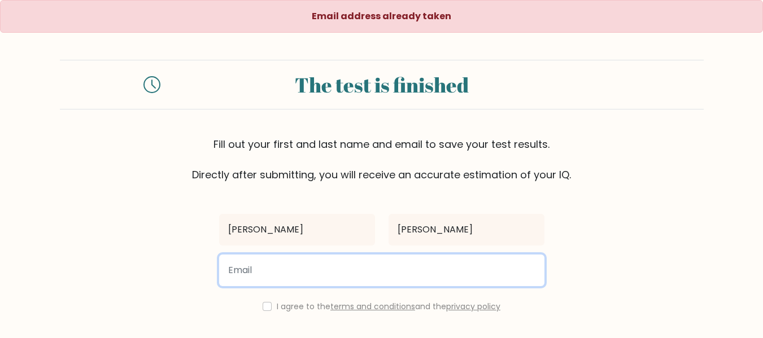
click at [292, 267] on input "email" at bounding box center [381, 271] width 325 height 32
type input "c"
type input "[EMAIL_ADDRESS][DOMAIN_NAME]"
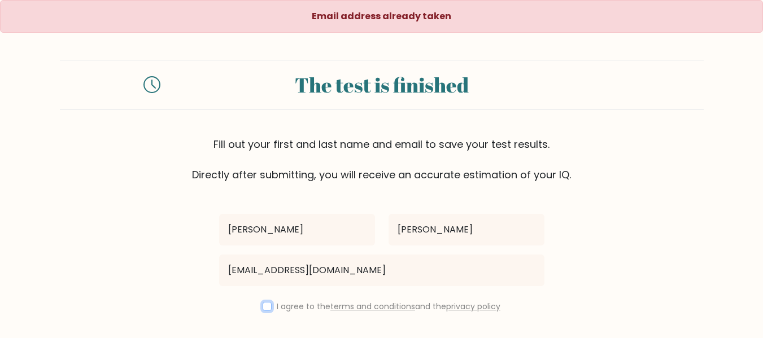
click at [268, 308] on input "checkbox" at bounding box center [267, 306] width 9 height 9
checkbox input "true"
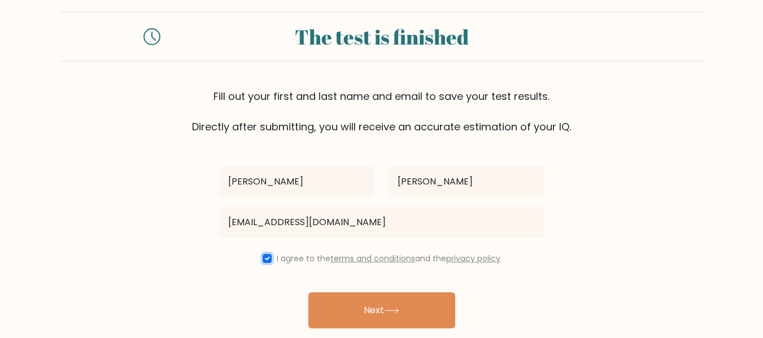
scroll to position [91, 0]
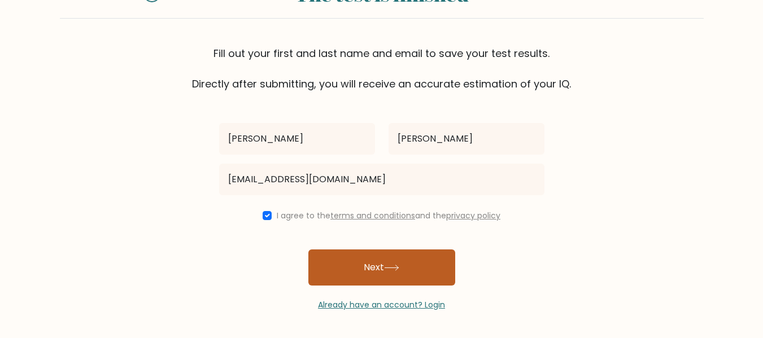
click at [348, 271] on button "Next" at bounding box center [382, 268] width 147 height 36
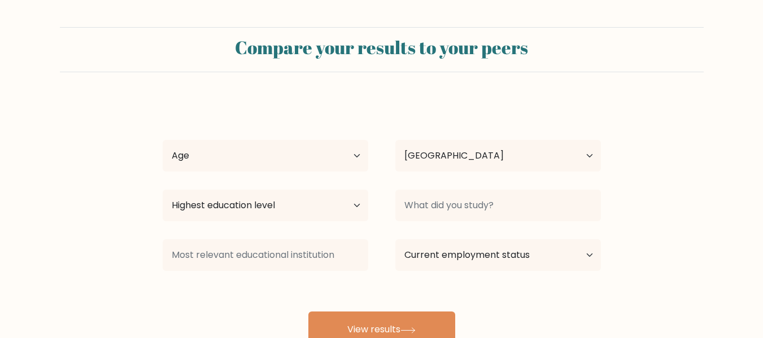
select select "PH"
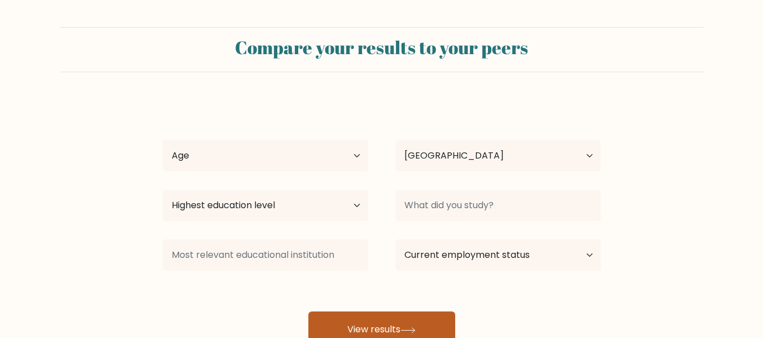
click at [359, 328] on button "View results" at bounding box center [382, 330] width 147 height 36
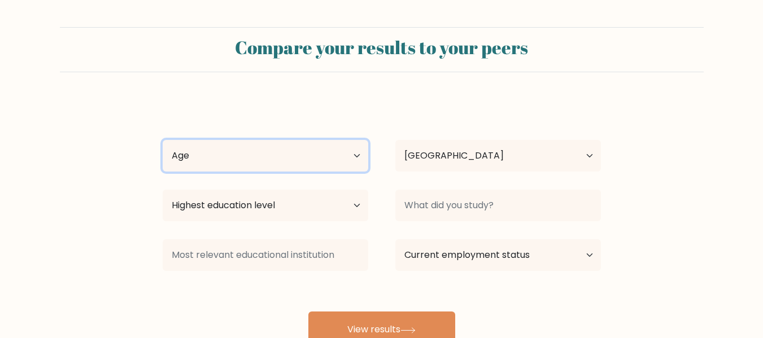
click at [192, 151] on select "Age Under [DEMOGRAPHIC_DATA] [DEMOGRAPHIC_DATA] [DEMOGRAPHIC_DATA] [DEMOGRAPHIC…" at bounding box center [266, 156] width 206 height 32
select select "35_44"
click at [163, 140] on select "Age Under [DEMOGRAPHIC_DATA] [DEMOGRAPHIC_DATA] [DEMOGRAPHIC_DATA] [DEMOGRAPHIC…" at bounding box center [266, 156] width 206 height 32
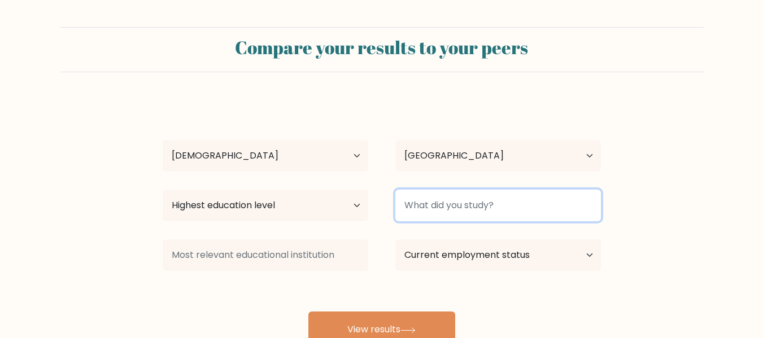
click at [439, 213] on input at bounding box center [499, 206] width 206 height 32
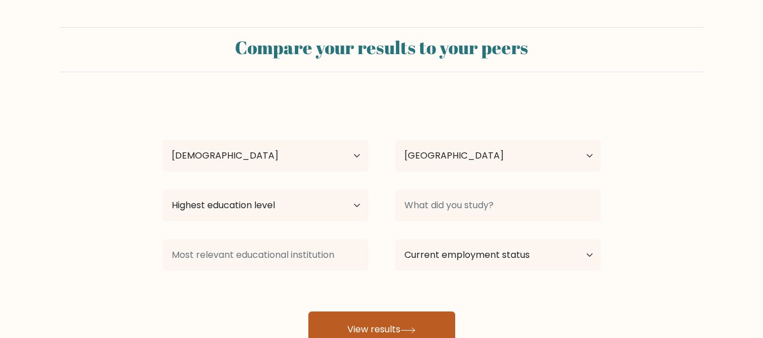
click at [372, 321] on button "View results" at bounding box center [382, 330] width 147 height 36
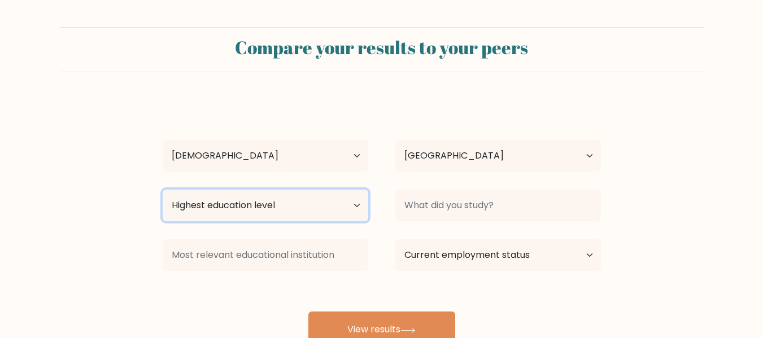
click at [255, 206] on select "Highest education level No schooling Primary Lower Secondary Upper Secondary Oc…" at bounding box center [266, 206] width 206 height 32
select select "bachelors_degree"
click at [163, 190] on select "Highest education level No schooling Primary Lower Secondary Upper Secondary Oc…" at bounding box center [266, 206] width 206 height 32
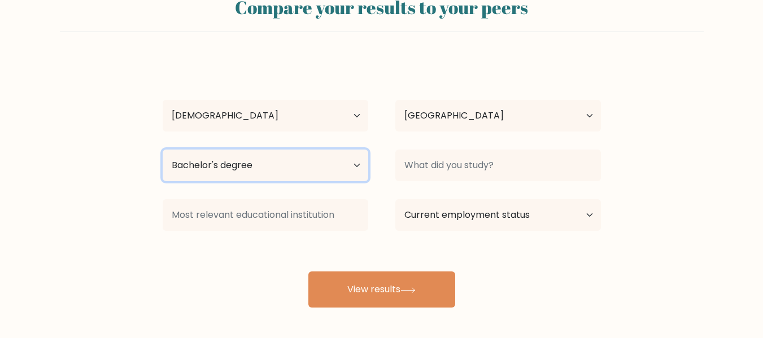
scroll to position [90, 0]
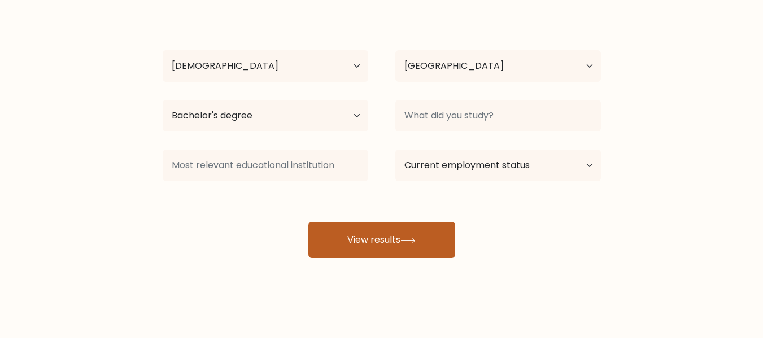
click at [372, 243] on button "View results" at bounding box center [382, 240] width 147 height 36
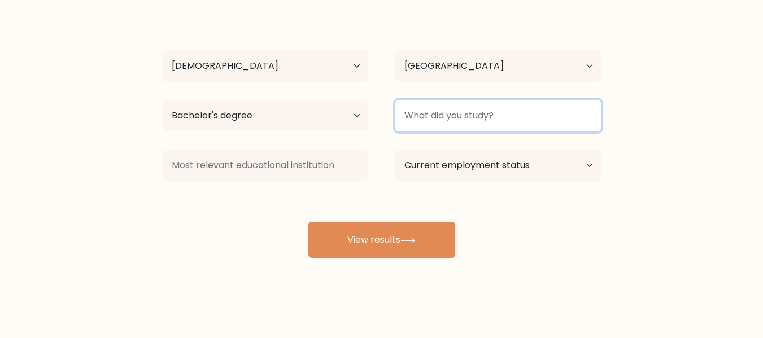
click at [486, 111] on input at bounding box center [499, 116] width 206 height 32
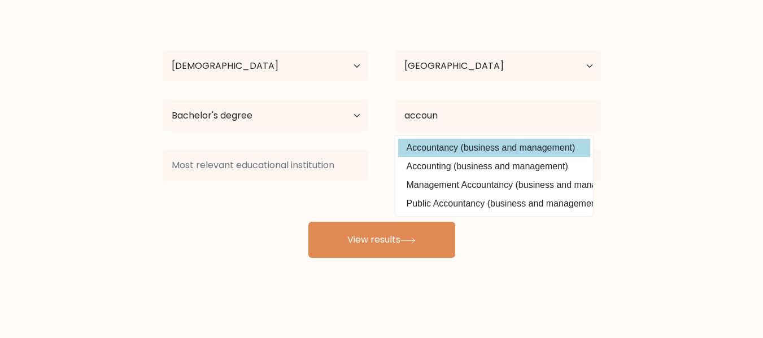
click at [502, 149] on option "Accountancy (business and management)" at bounding box center [494, 148] width 192 height 18
type input "Accountancy"
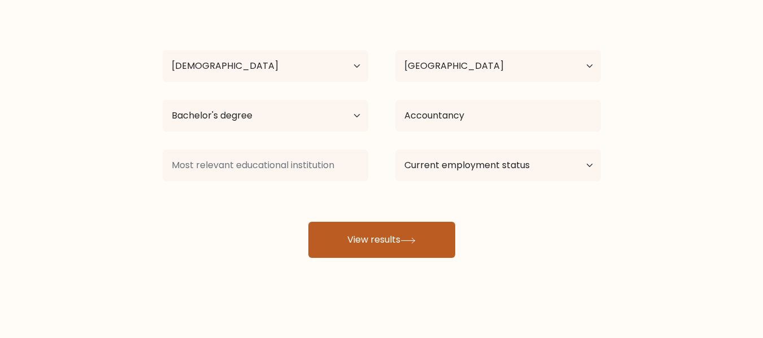
click at [397, 234] on button "View results" at bounding box center [382, 240] width 147 height 36
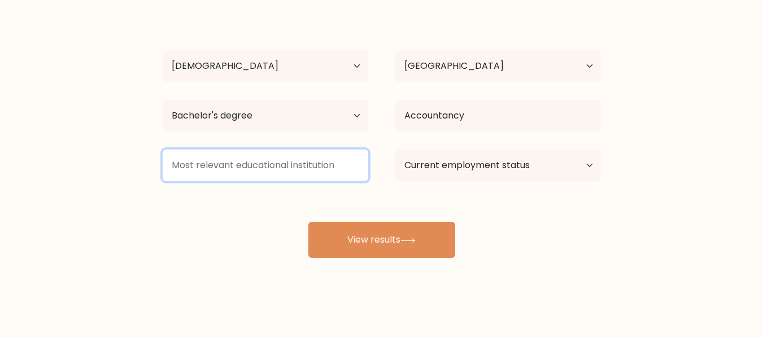
click at [216, 167] on input at bounding box center [266, 166] width 206 height 32
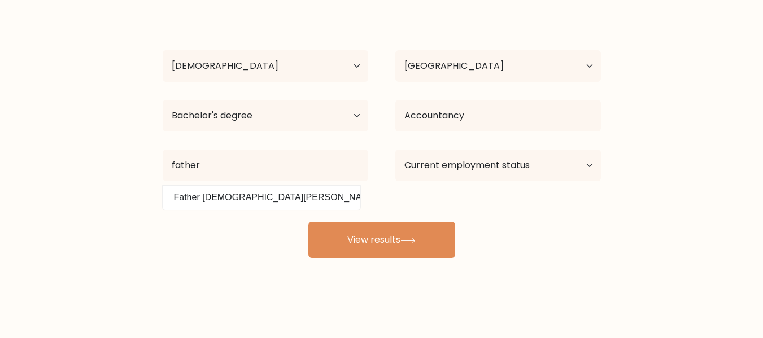
click at [237, 201] on option "Father [DEMOGRAPHIC_DATA][PERSON_NAME][GEOGRAPHIC_DATA] ([GEOGRAPHIC_DATA])" at bounding box center [262, 198] width 192 height 18
type input "Father [DEMOGRAPHIC_DATA][PERSON_NAME][GEOGRAPHIC_DATA]"
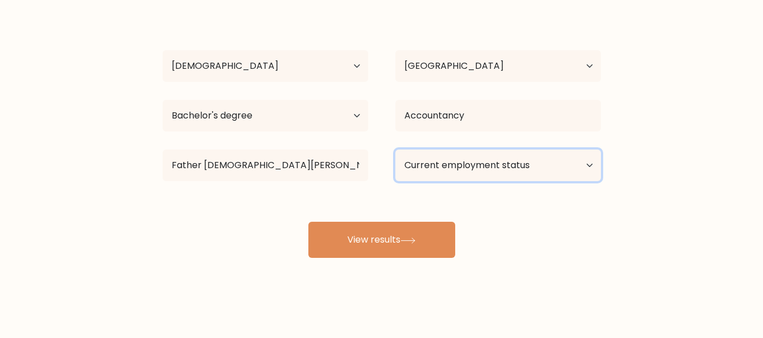
click at [483, 166] on select "Current employment status Employed Student Retired Other / prefer not to answer" at bounding box center [499, 166] width 206 height 32
select select "employed"
click at [396, 150] on select "Current employment status Employed Student Retired Other / prefer not to answer" at bounding box center [499, 166] width 206 height 32
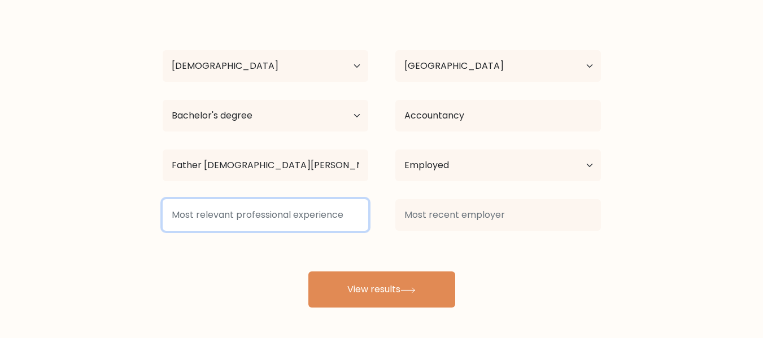
click at [264, 216] on input at bounding box center [266, 215] width 206 height 32
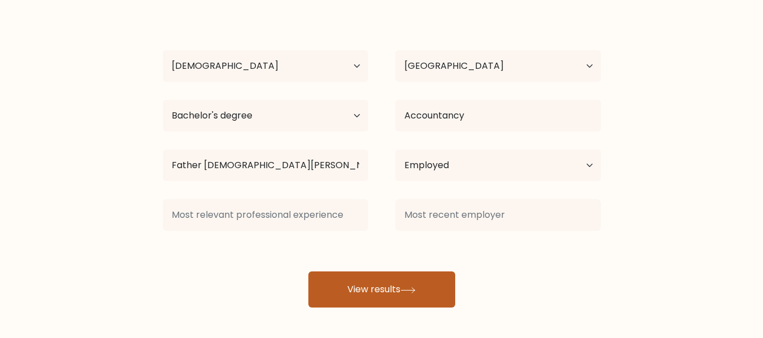
click at [379, 289] on button "View results" at bounding box center [382, 290] width 147 height 36
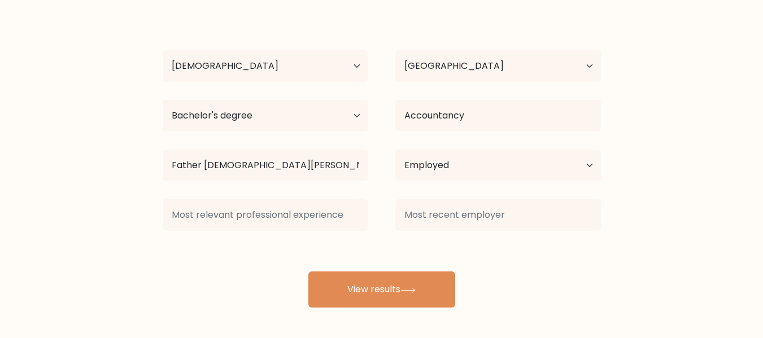
click at [624, 59] on form "Compare your results to your peers [PERSON_NAME] Age Under [DEMOGRAPHIC_DATA] […" at bounding box center [381, 122] width 763 height 371
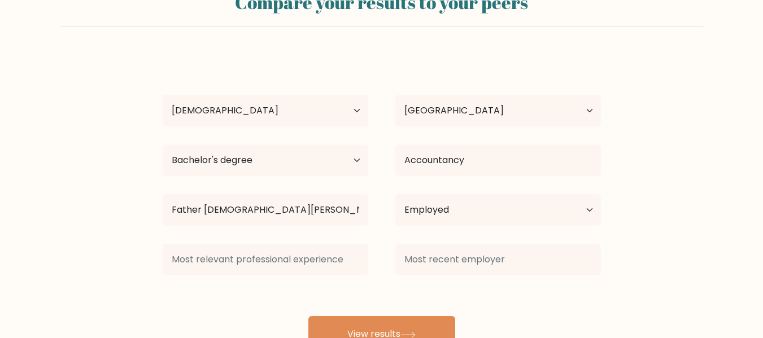
scroll to position [0, 0]
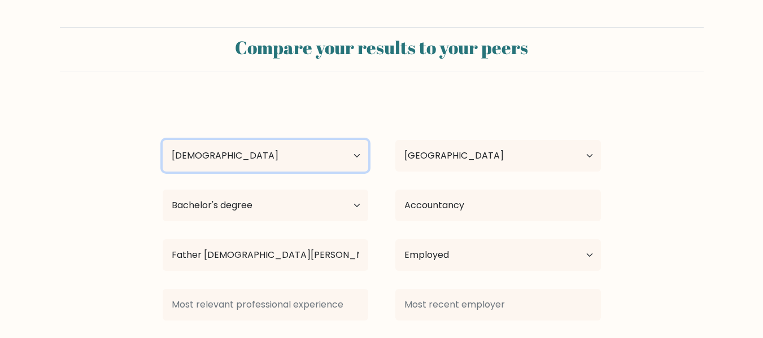
click at [284, 158] on select "Age Under [DEMOGRAPHIC_DATA] [DEMOGRAPHIC_DATA] [DEMOGRAPHIC_DATA] [DEMOGRAPHIC…" at bounding box center [266, 156] width 206 height 32
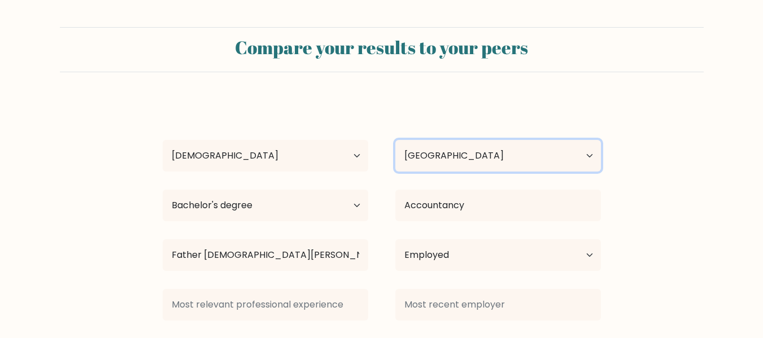
click at [450, 151] on select "Country [GEOGRAPHIC_DATA] [GEOGRAPHIC_DATA] [GEOGRAPHIC_DATA] [US_STATE] [GEOGR…" at bounding box center [499, 156] width 206 height 32
